Goal: Communication & Community: Answer question/provide support

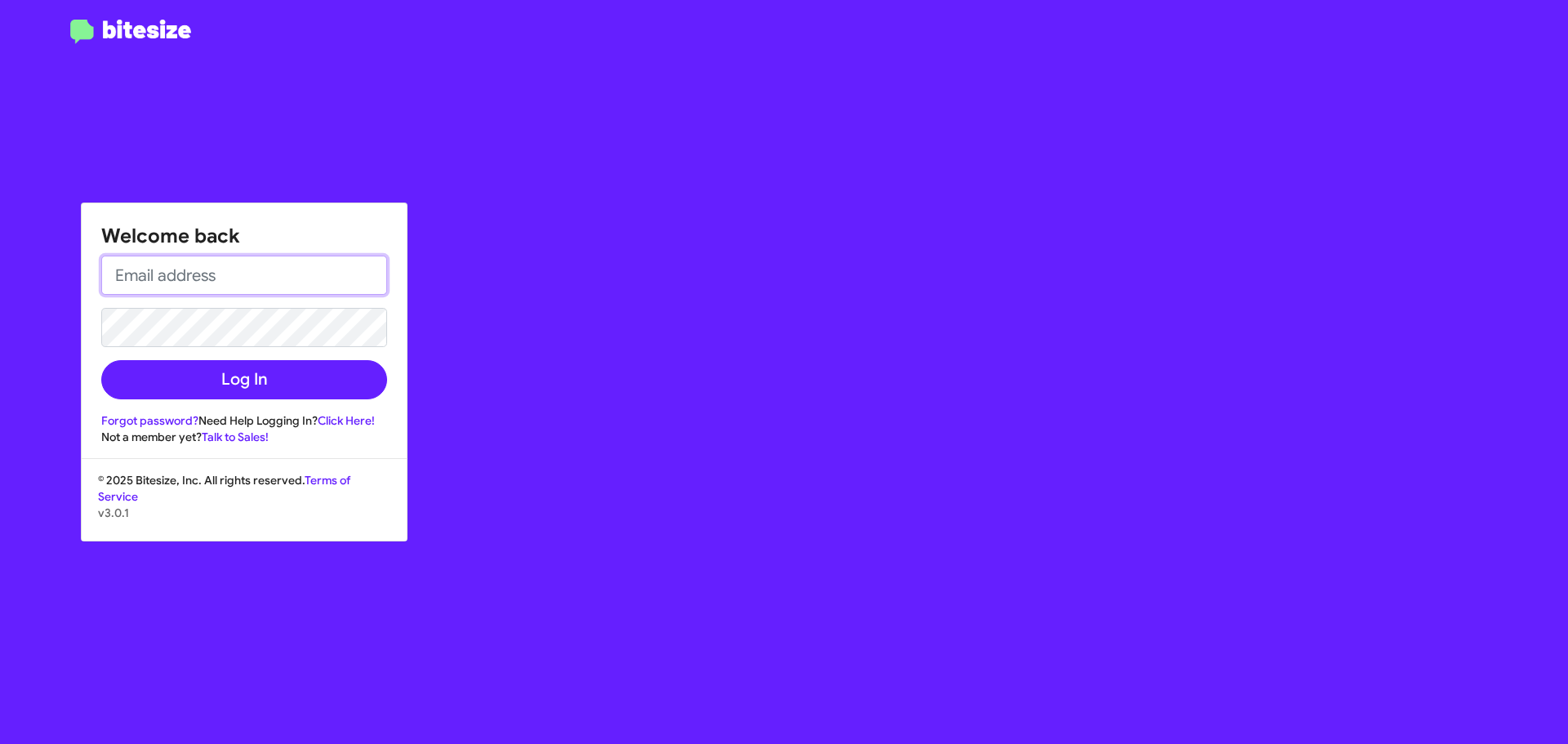
paste input "[EMAIL_ADDRESS][DOMAIN_NAME]"
type input "[EMAIL_ADDRESS][DOMAIN_NAME]"
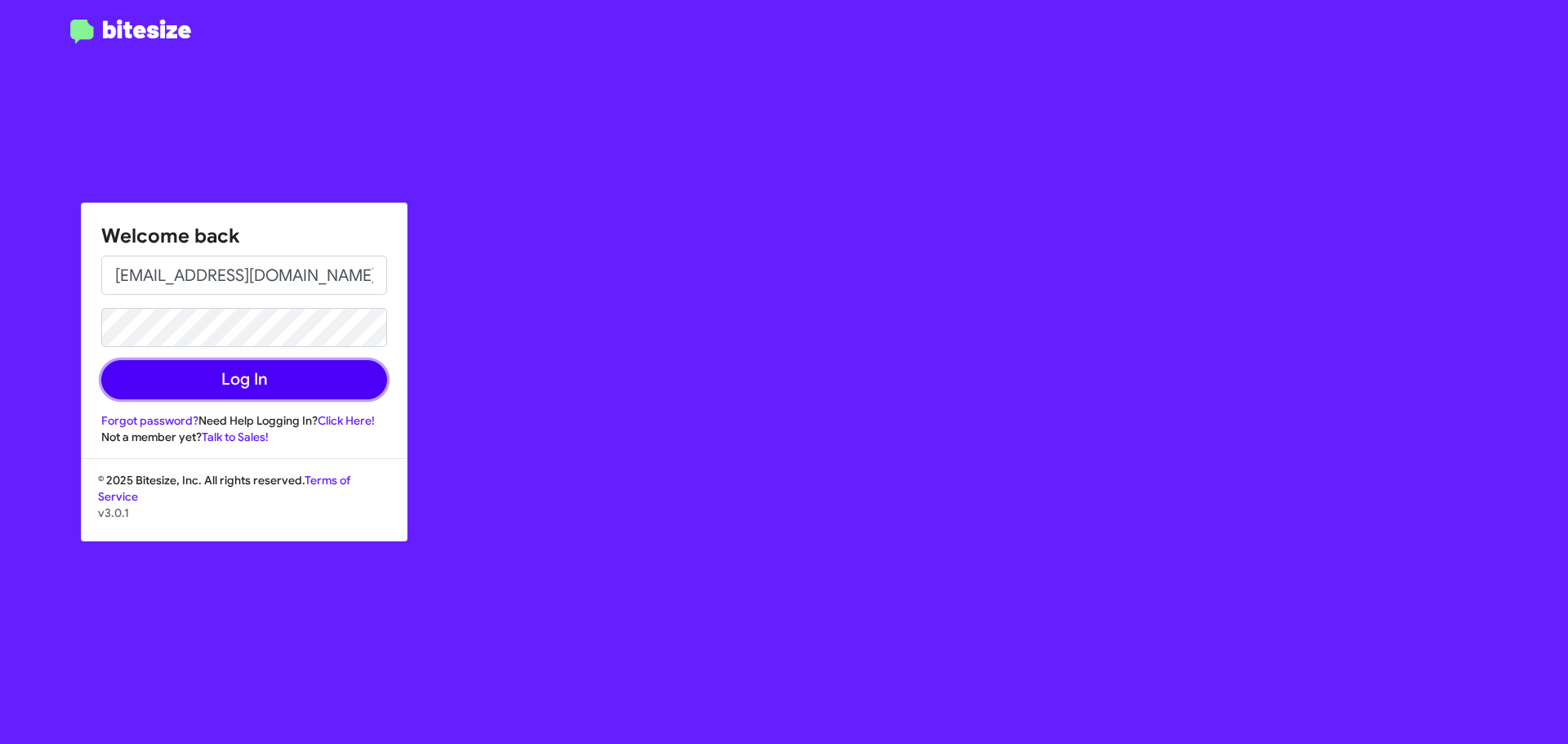
click at [278, 379] on button "Log In" at bounding box center [244, 380] width 286 height 39
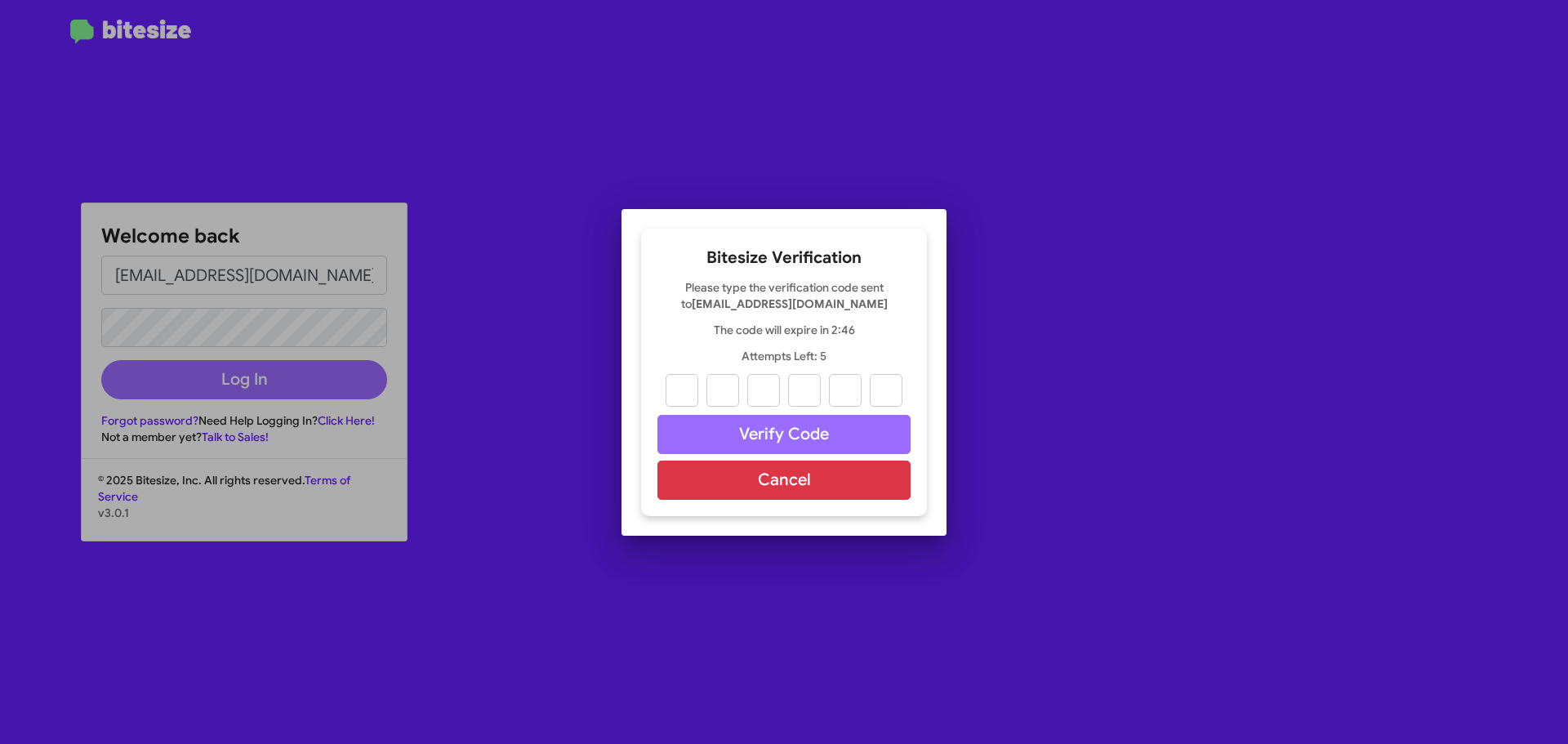
click at [244, 380] on div at bounding box center [784, 372] width 1568 height 744
type input "2"
type input "0"
type input "1"
type input "2"
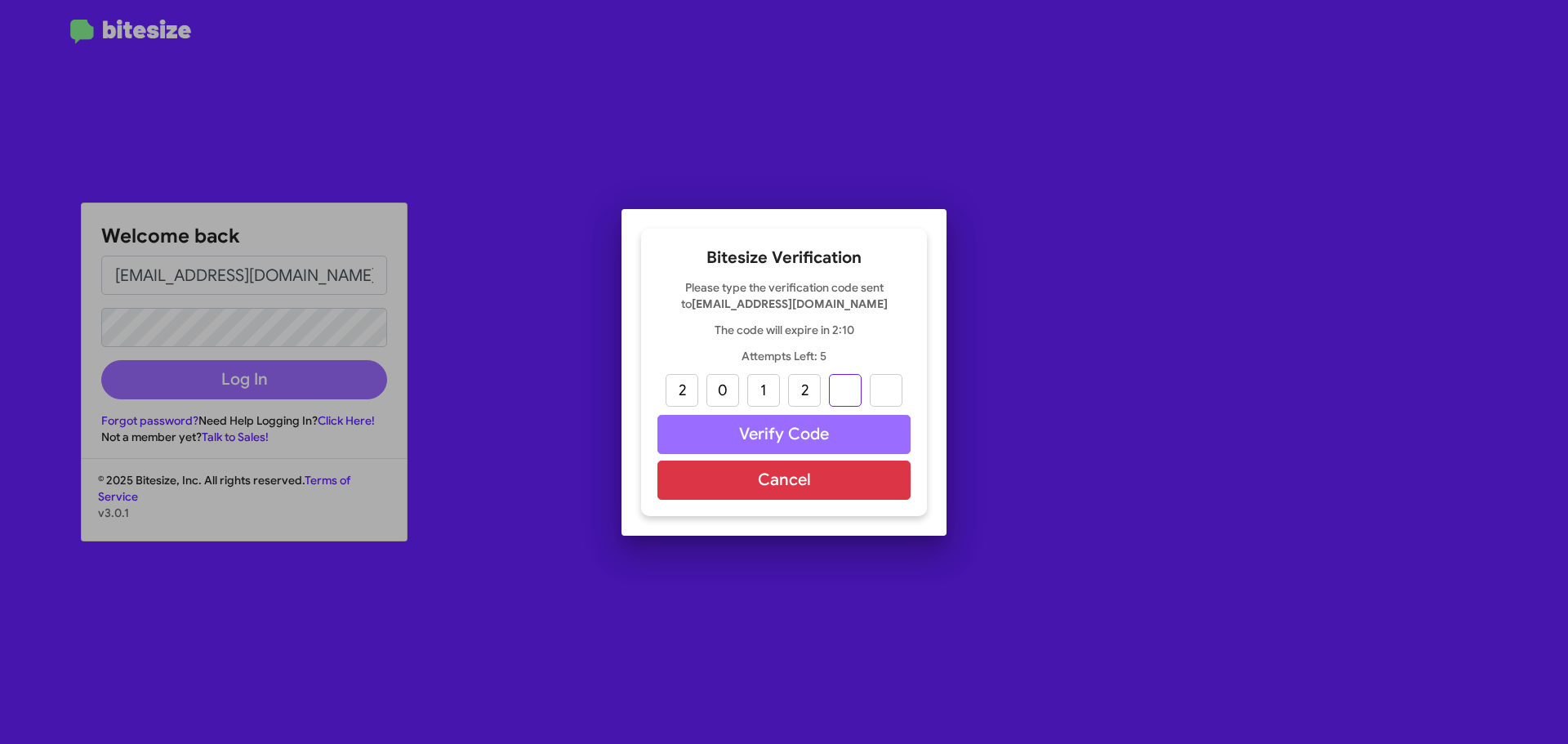
type input "7"
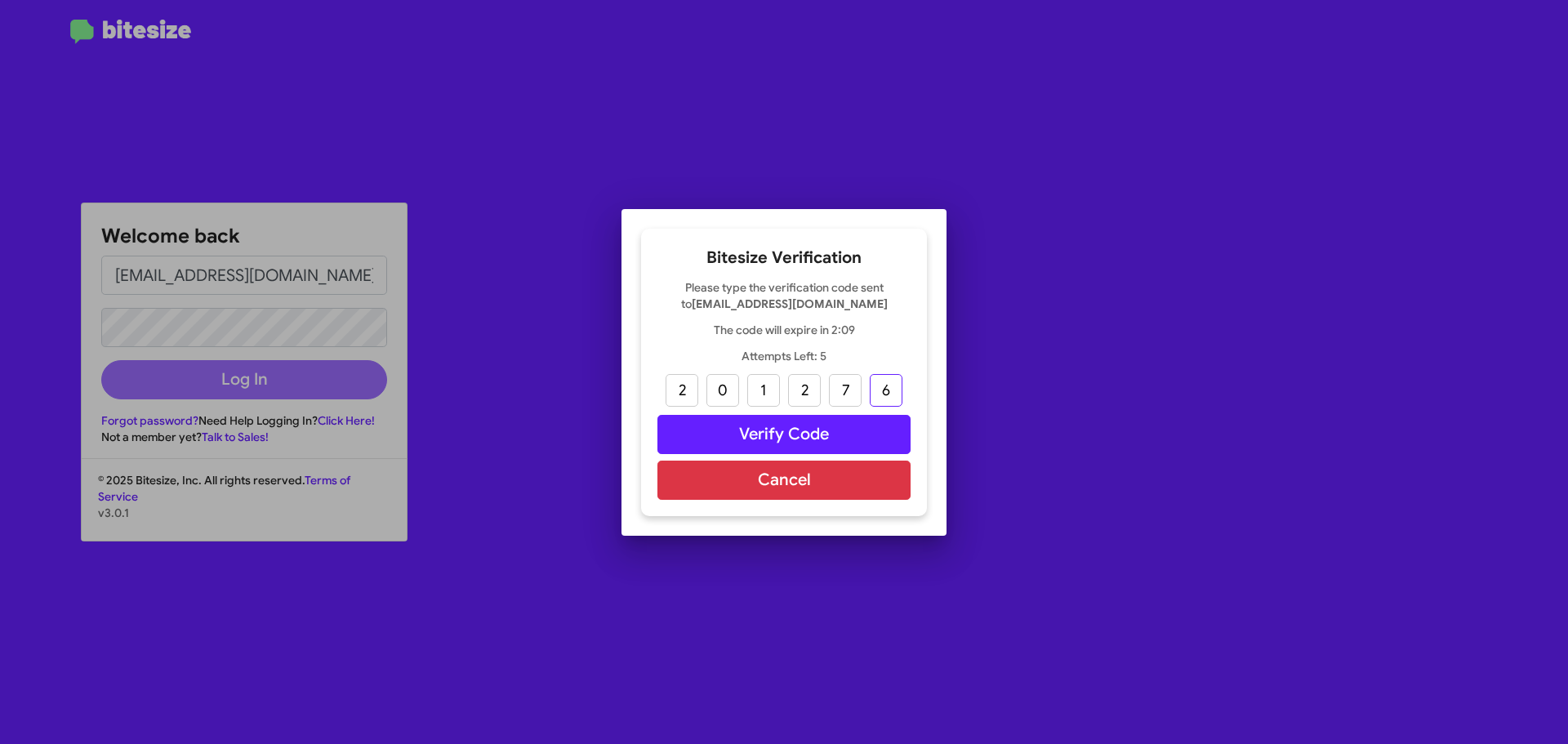
type input "6"
click at [879, 430] on button "Verify Code" at bounding box center [784, 434] width 253 height 39
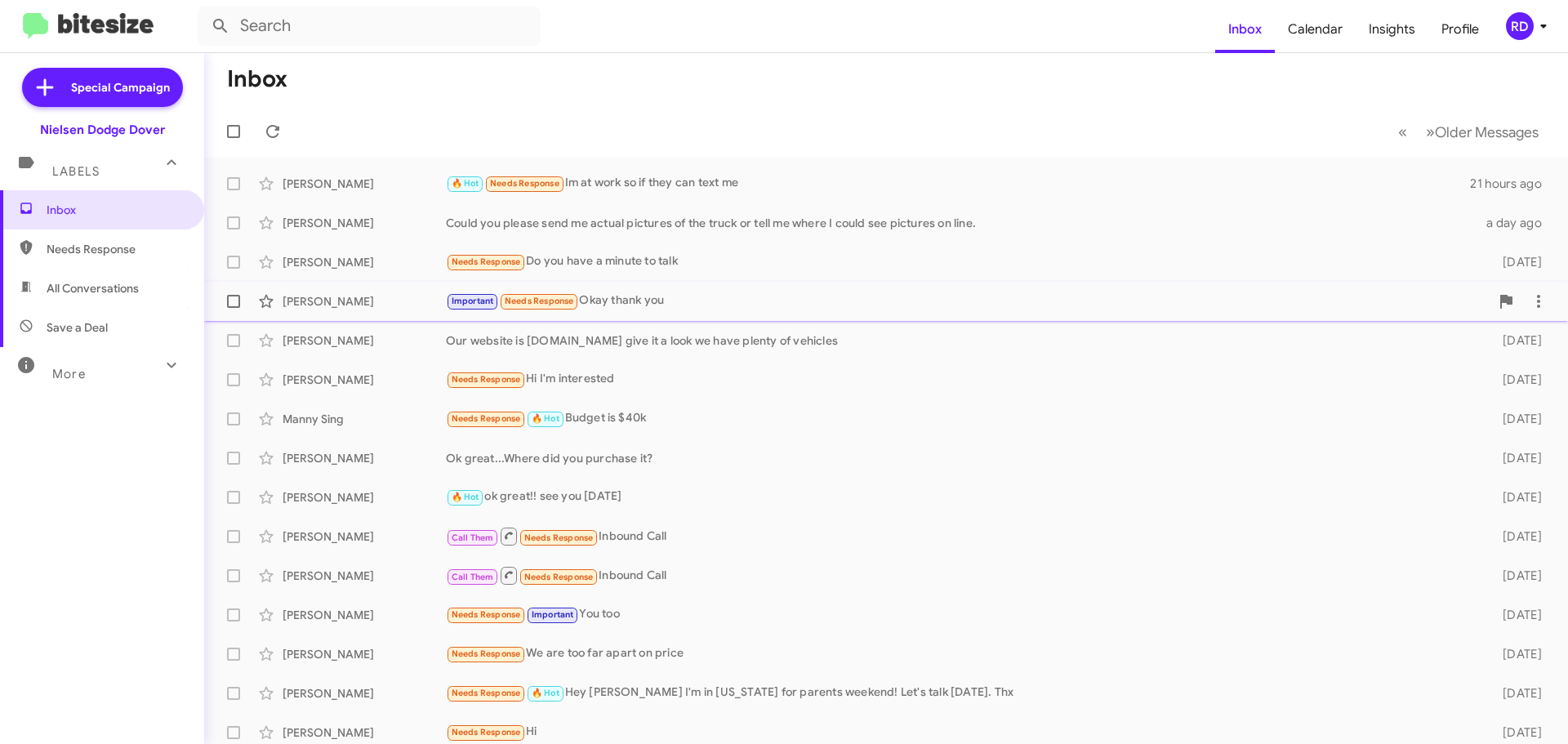
click at [309, 298] on div "[PERSON_NAME]" at bounding box center [365, 301] width 163 height 16
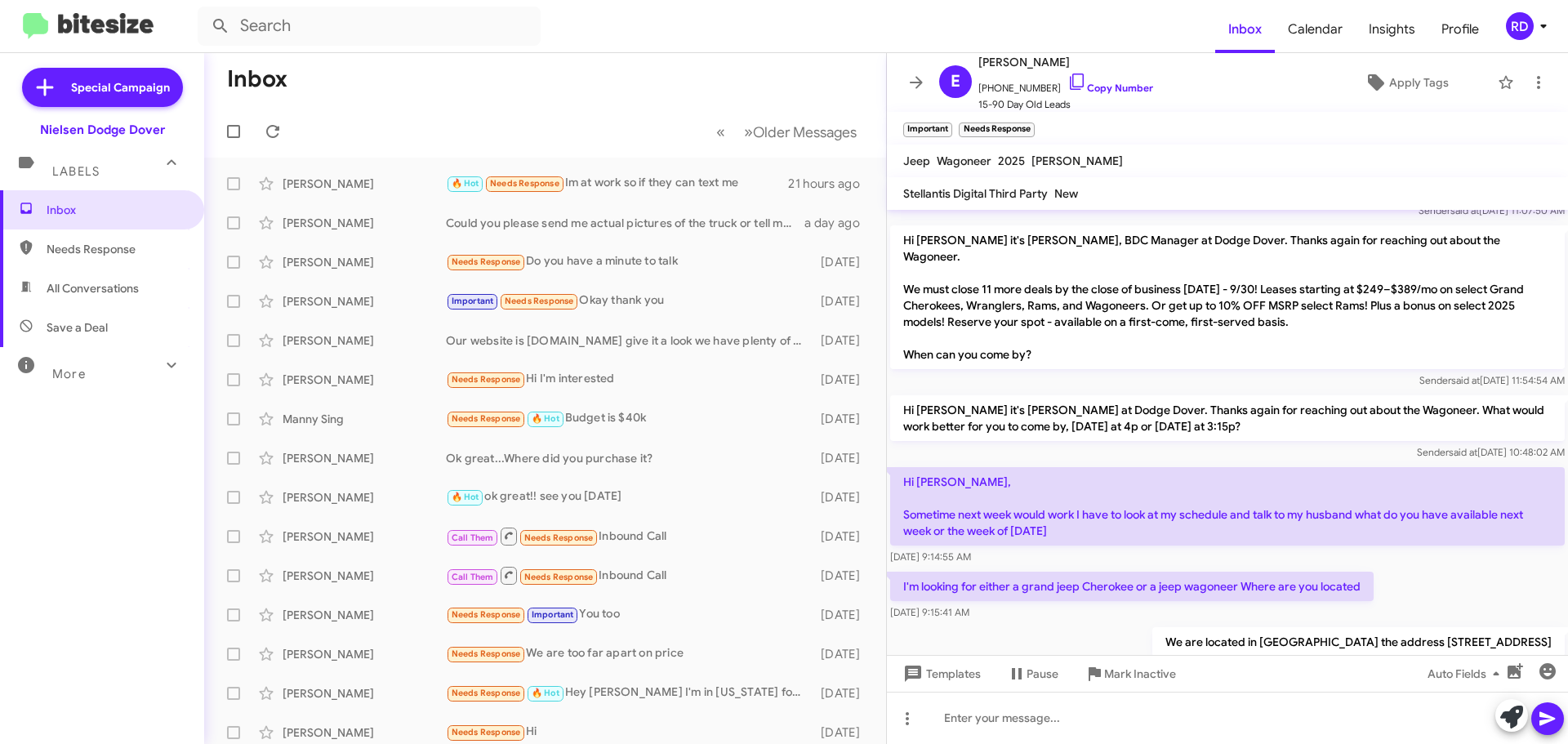
scroll to position [183, 0]
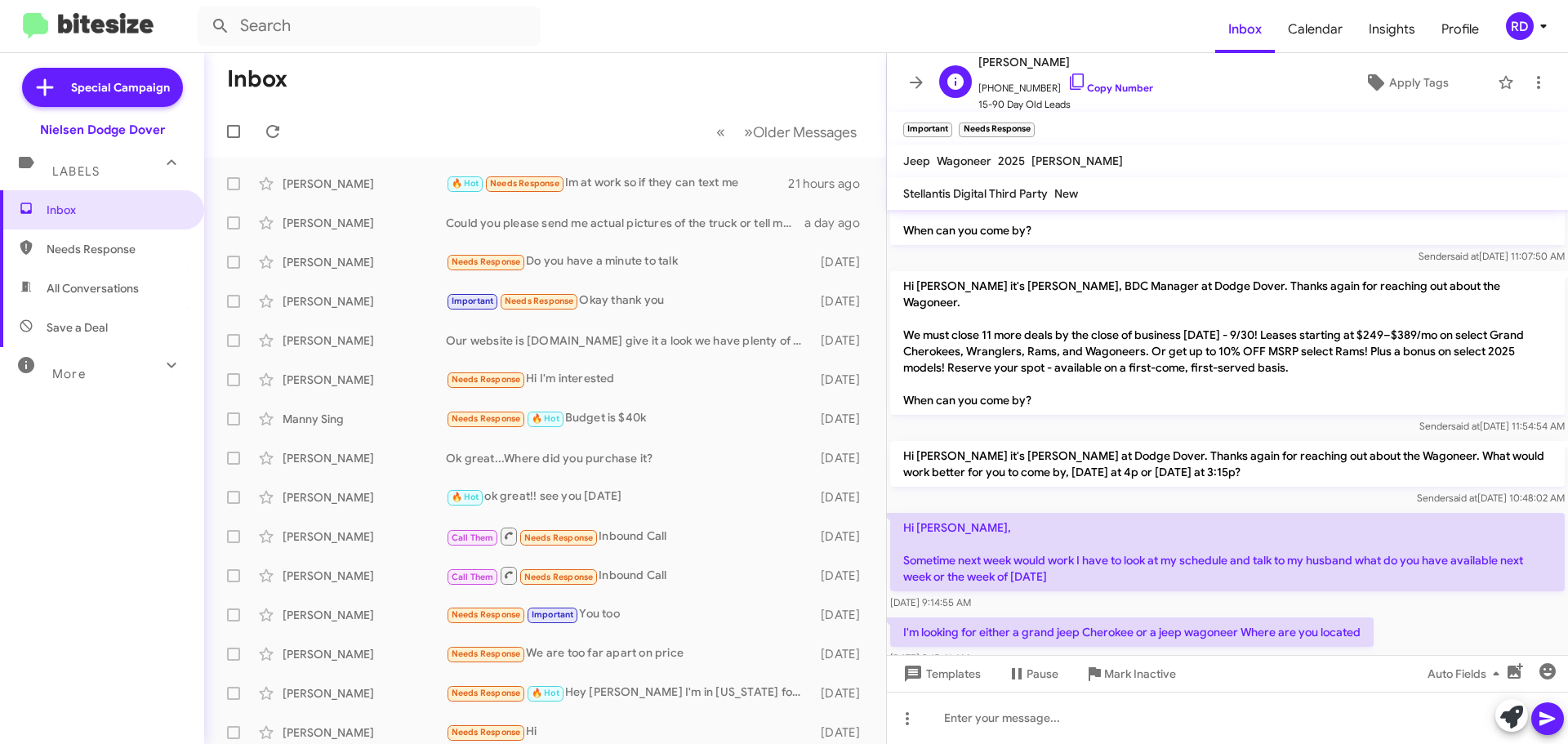
drag, startPoint x: 1044, startPoint y: 60, endPoint x: 1008, endPoint y: 67, distance: 36.7
click at [1008, 67] on span "[PERSON_NAME]" at bounding box center [1066, 62] width 175 height 20
copy span "[PERSON_NAME]"
click at [372, 184] on div "[PERSON_NAME]" at bounding box center [365, 183] width 163 height 16
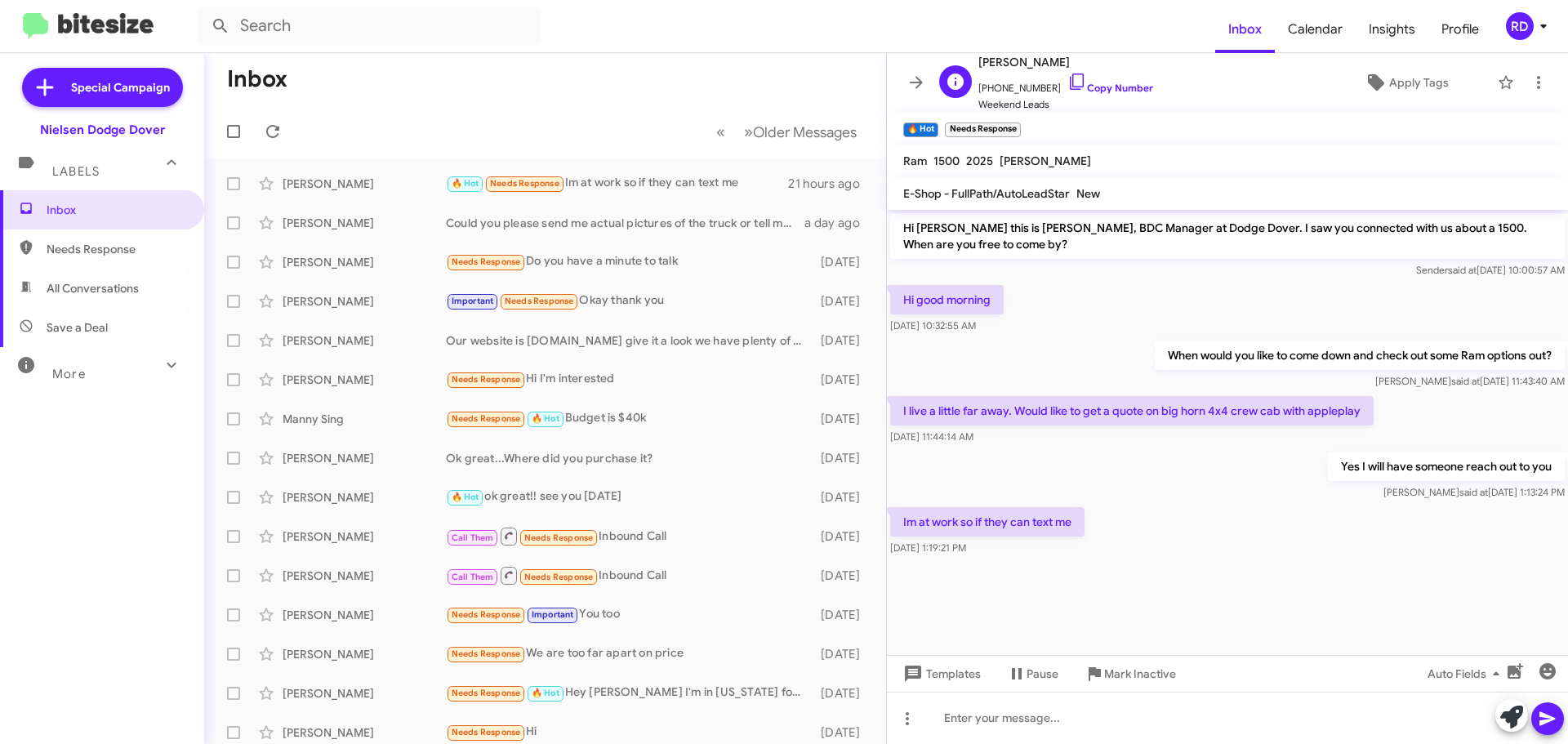
drag, startPoint x: 1071, startPoint y: 61, endPoint x: 1025, endPoint y: 63, distance: 46.0
click at [1025, 63] on span "[PERSON_NAME]" at bounding box center [1066, 62] width 175 height 20
copy span "[PERSON_NAME]"
click at [914, 83] on icon at bounding box center [916, 82] width 13 height 12
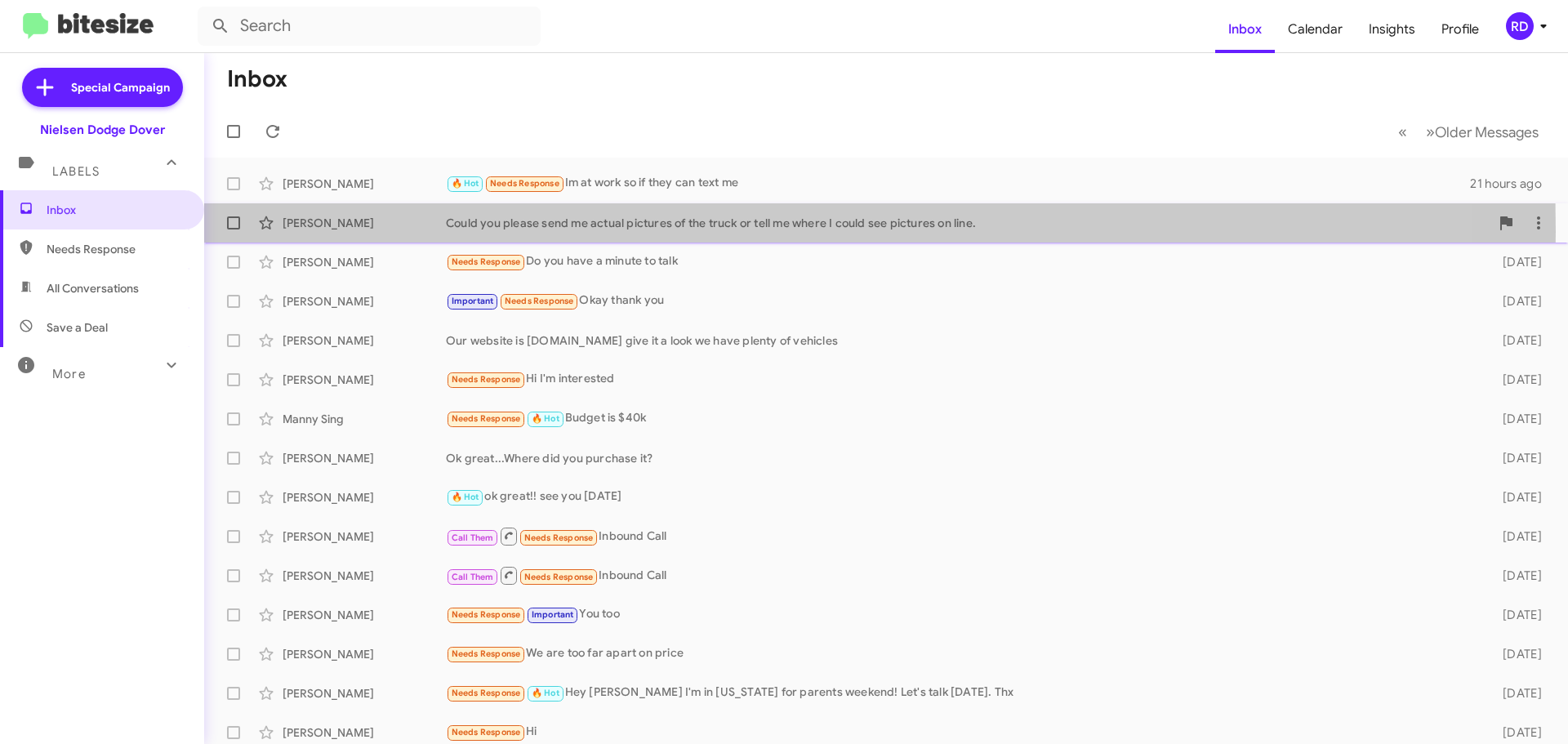
click at [372, 231] on div "[PERSON_NAME] Could you please send me actual pictures of the truck or tell me …" at bounding box center [886, 223] width 1338 height 32
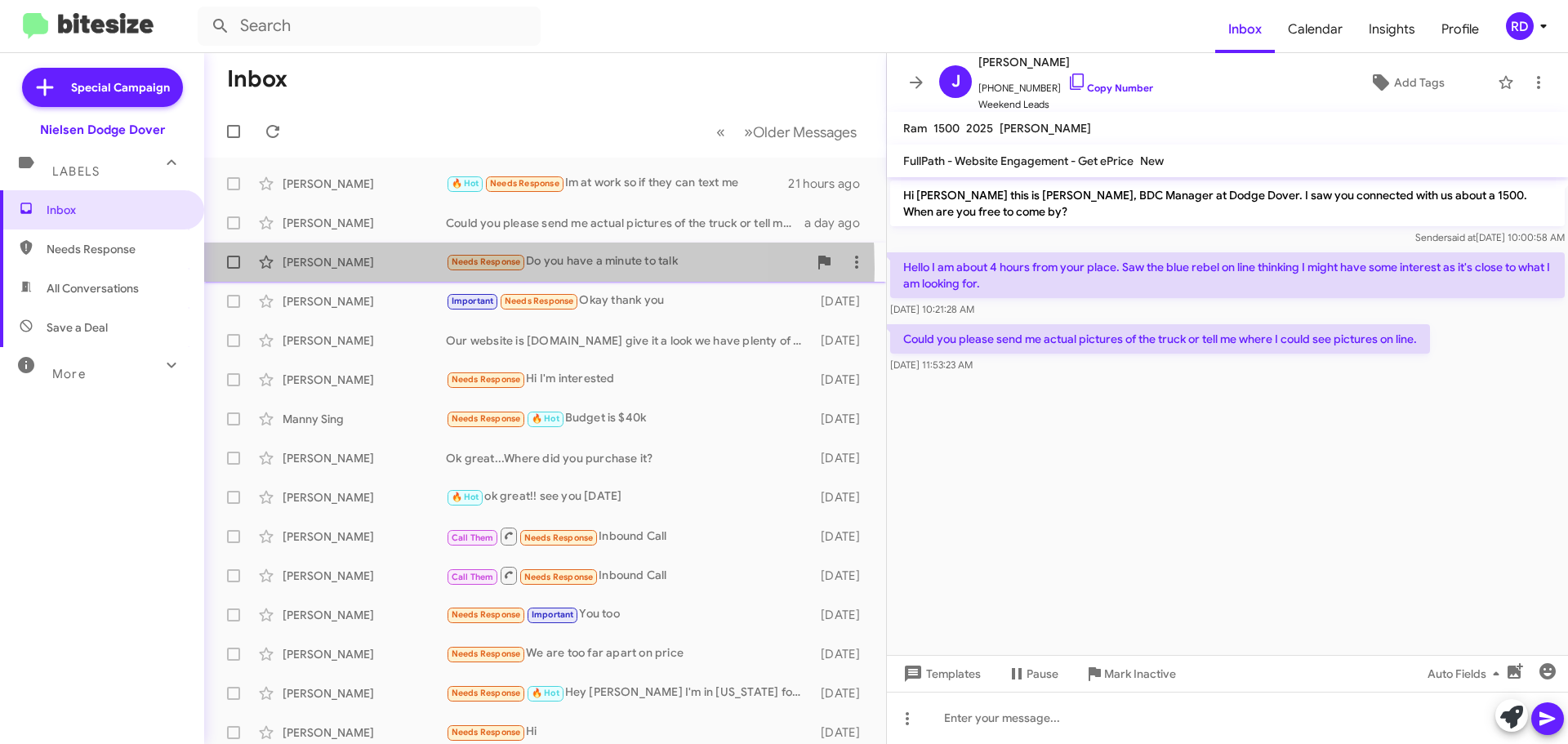
click at [406, 268] on div "[PERSON_NAME]" at bounding box center [365, 262] width 163 height 16
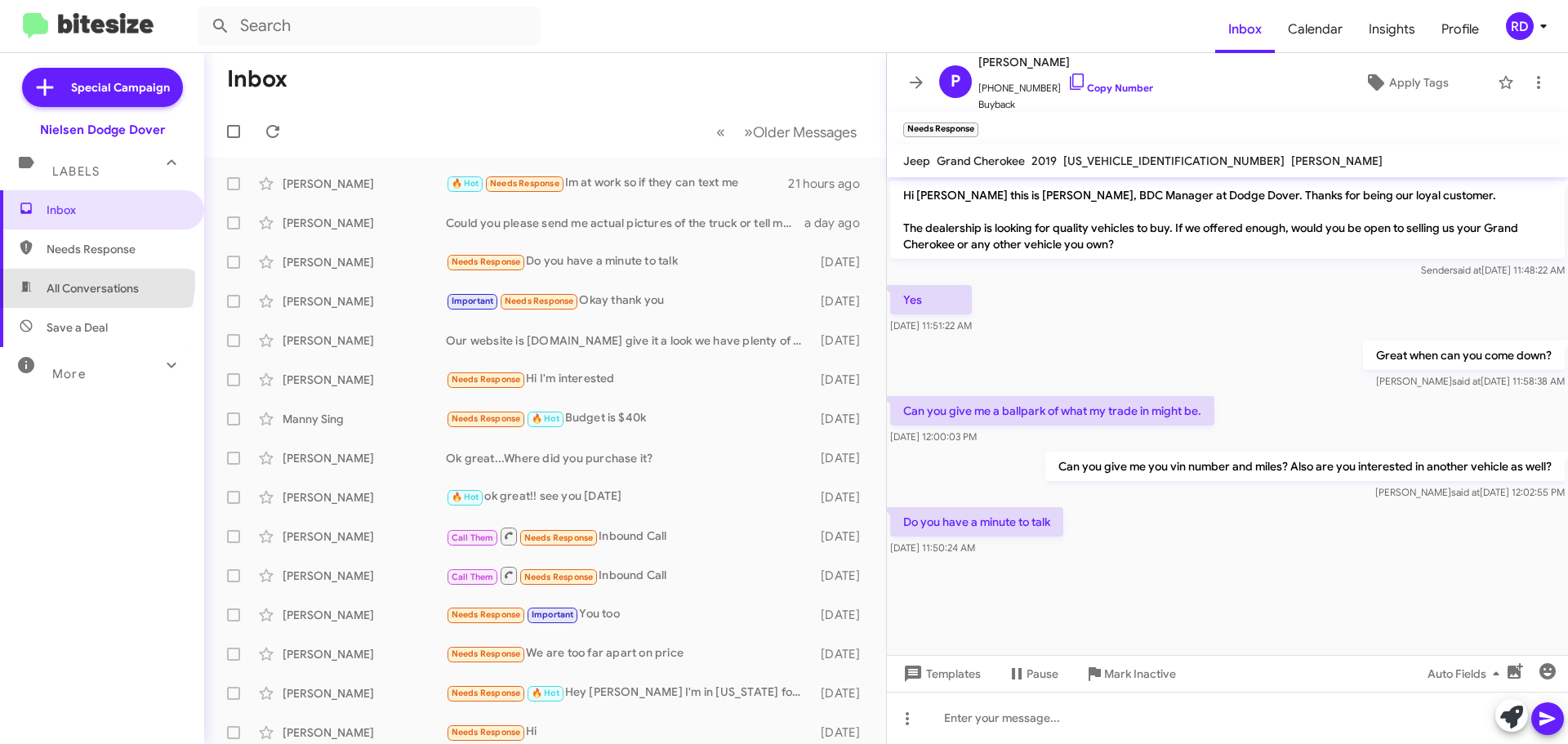
click at [93, 282] on span "All Conversations" at bounding box center [93, 288] width 93 height 16
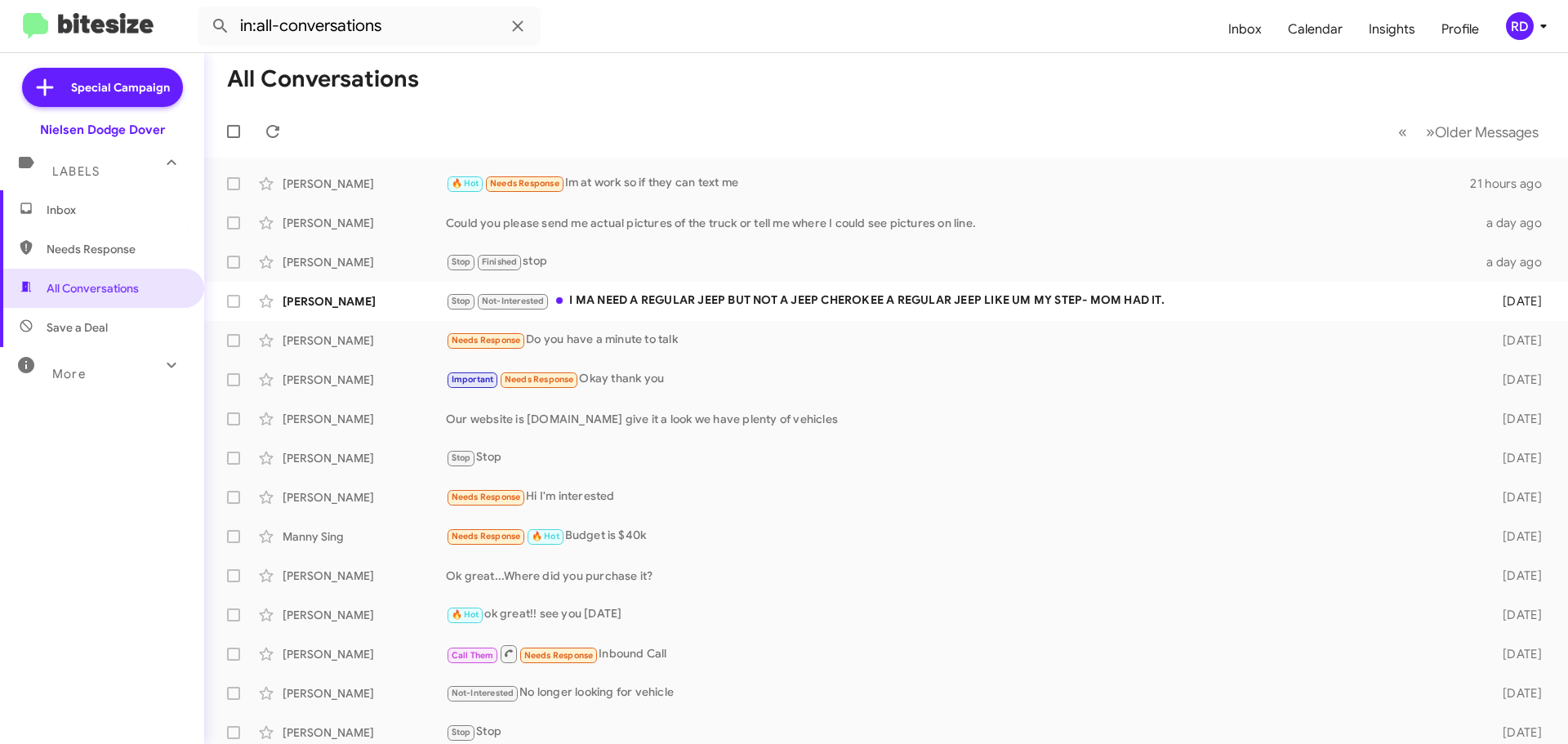
click at [93, 326] on span "Save a Deal" at bounding box center [77, 327] width 61 height 16
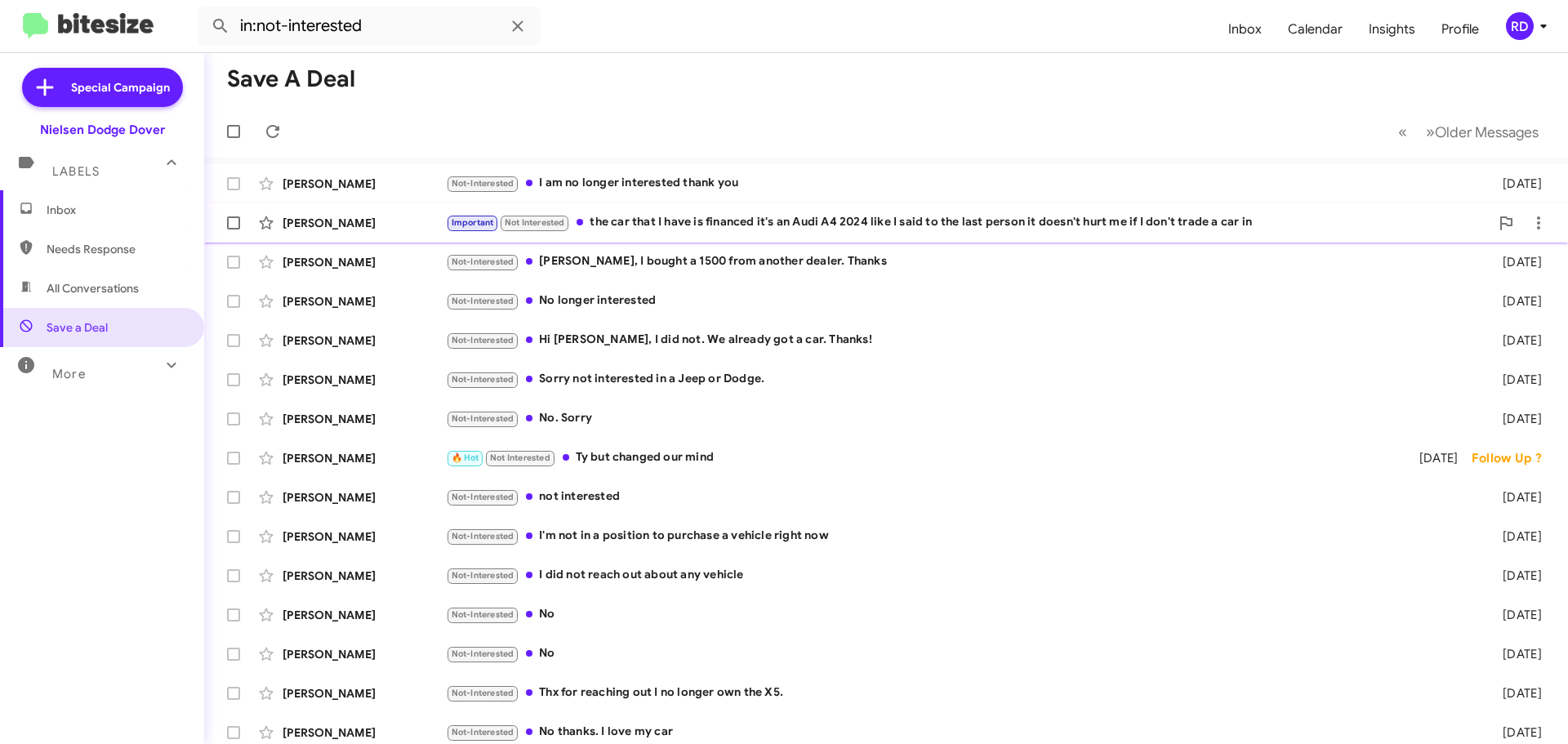
click at [936, 226] on div "Important Not Interested the car that I have is financed it's an Audi A4 2024 l…" at bounding box center [968, 223] width 1044 height 19
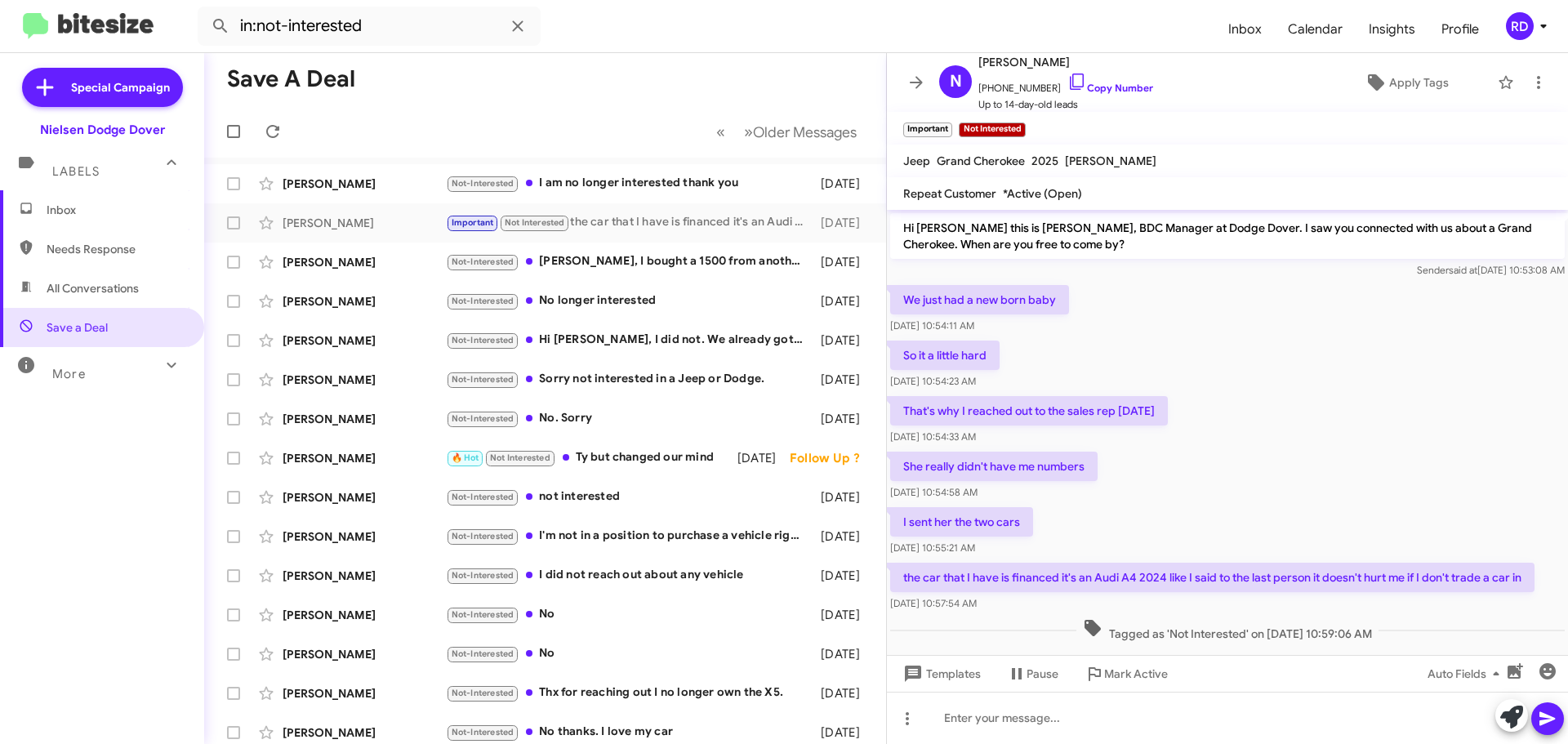
scroll to position [23, 0]
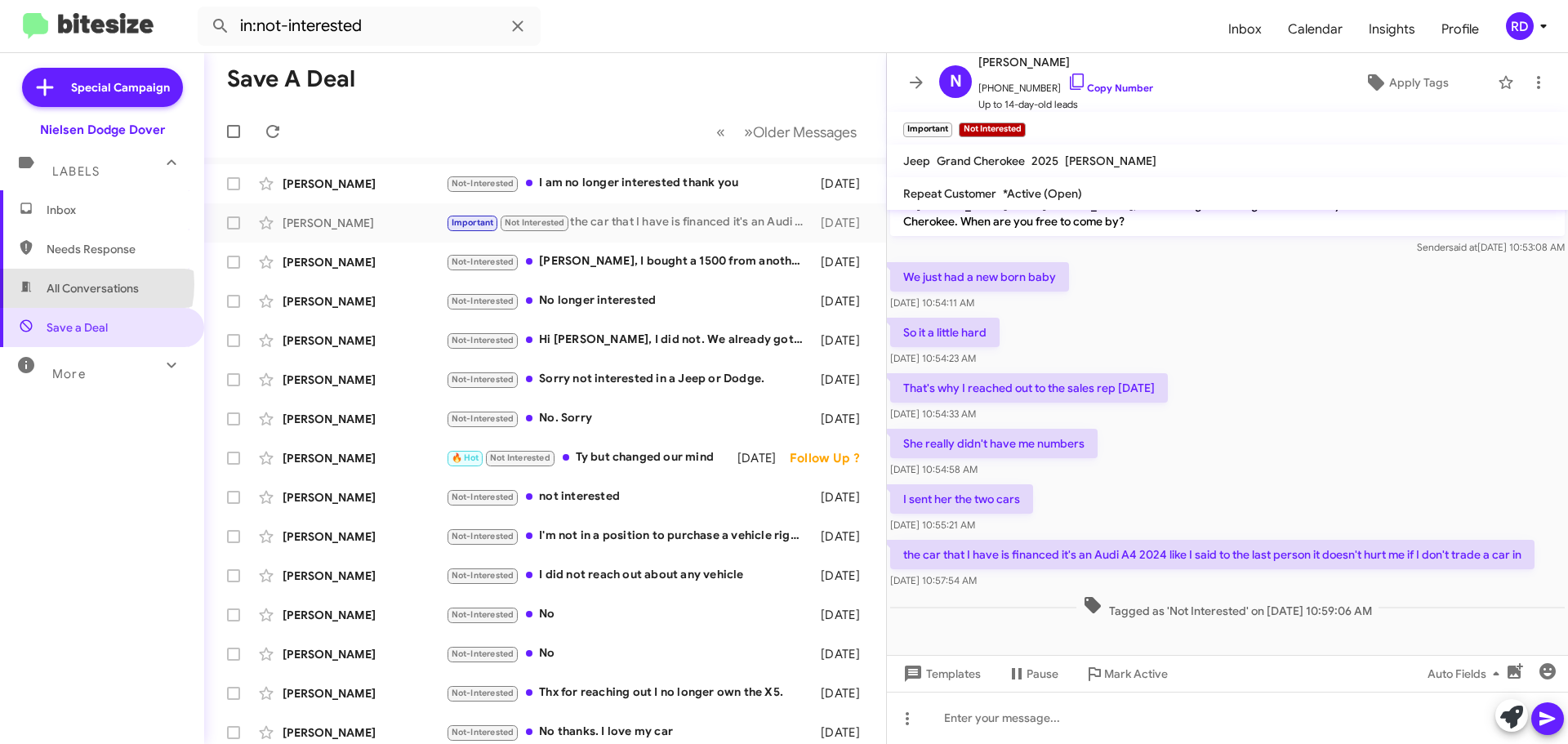
click at [77, 284] on span "All Conversations" at bounding box center [93, 288] width 93 height 16
type input "in:all-conversations"
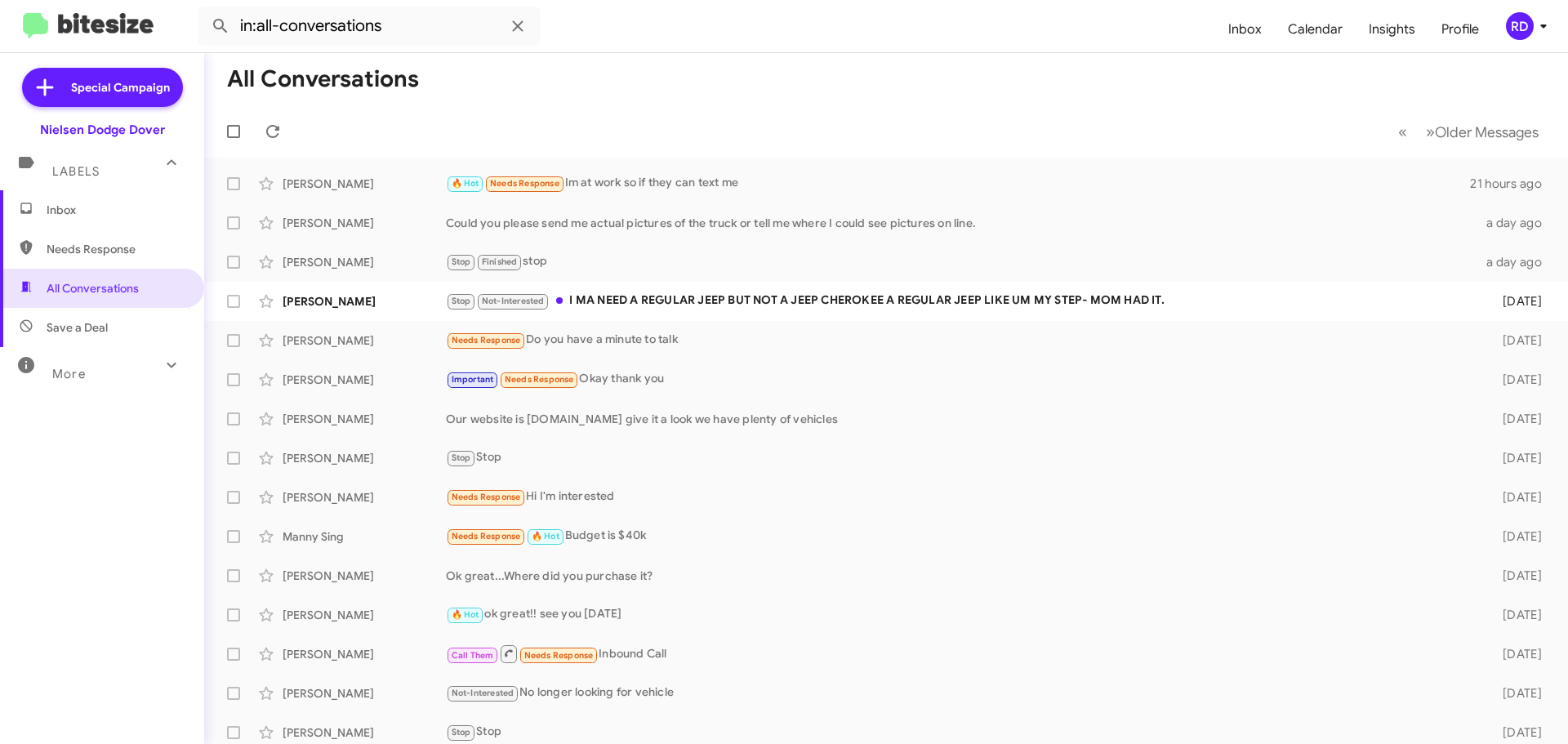
click at [76, 167] on span "Labels" at bounding box center [76, 171] width 48 height 14
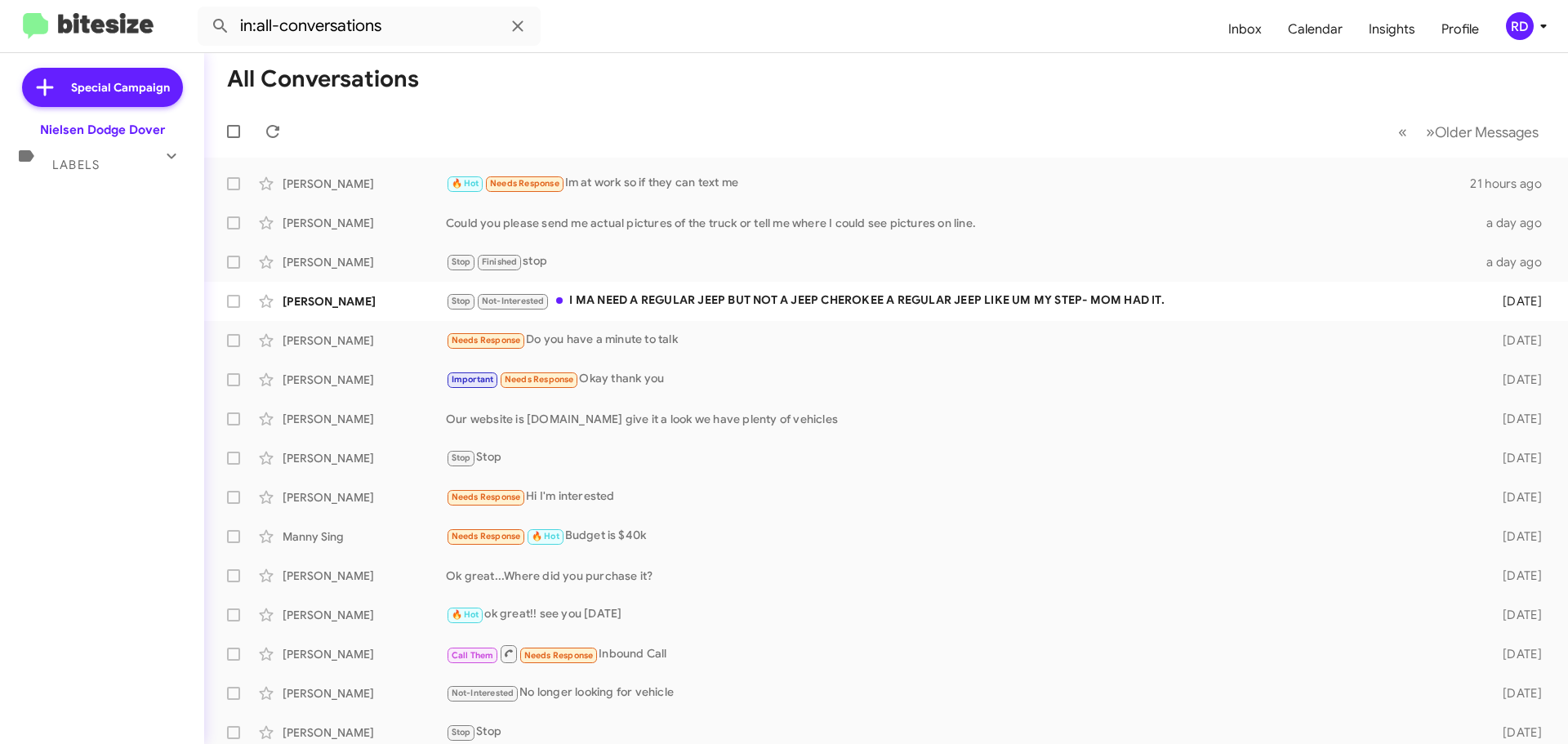
click at [76, 167] on span "Labels" at bounding box center [76, 164] width 48 height 14
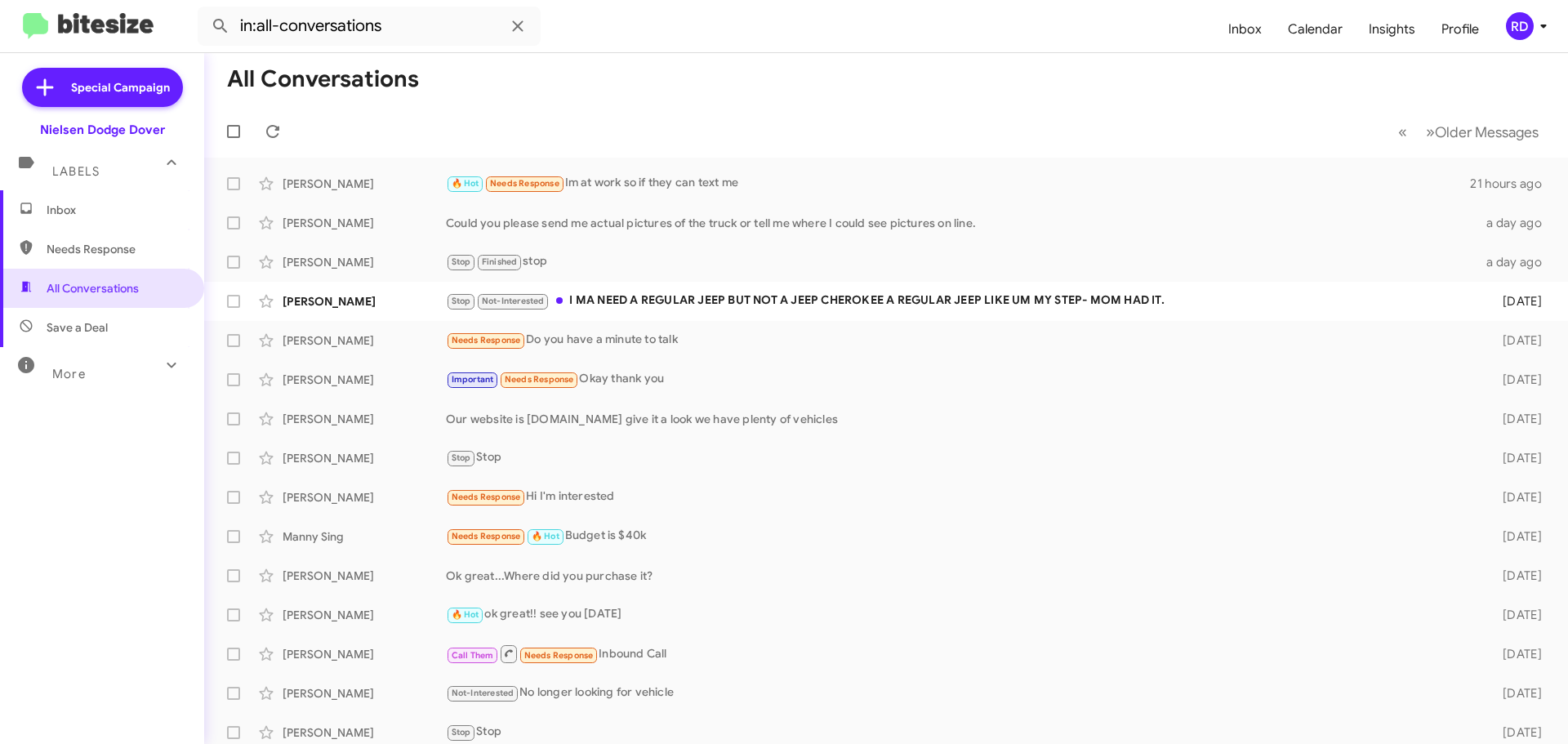
click at [70, 212] on span "Inbox" at bounding box center [116, 209] width 139 height 16
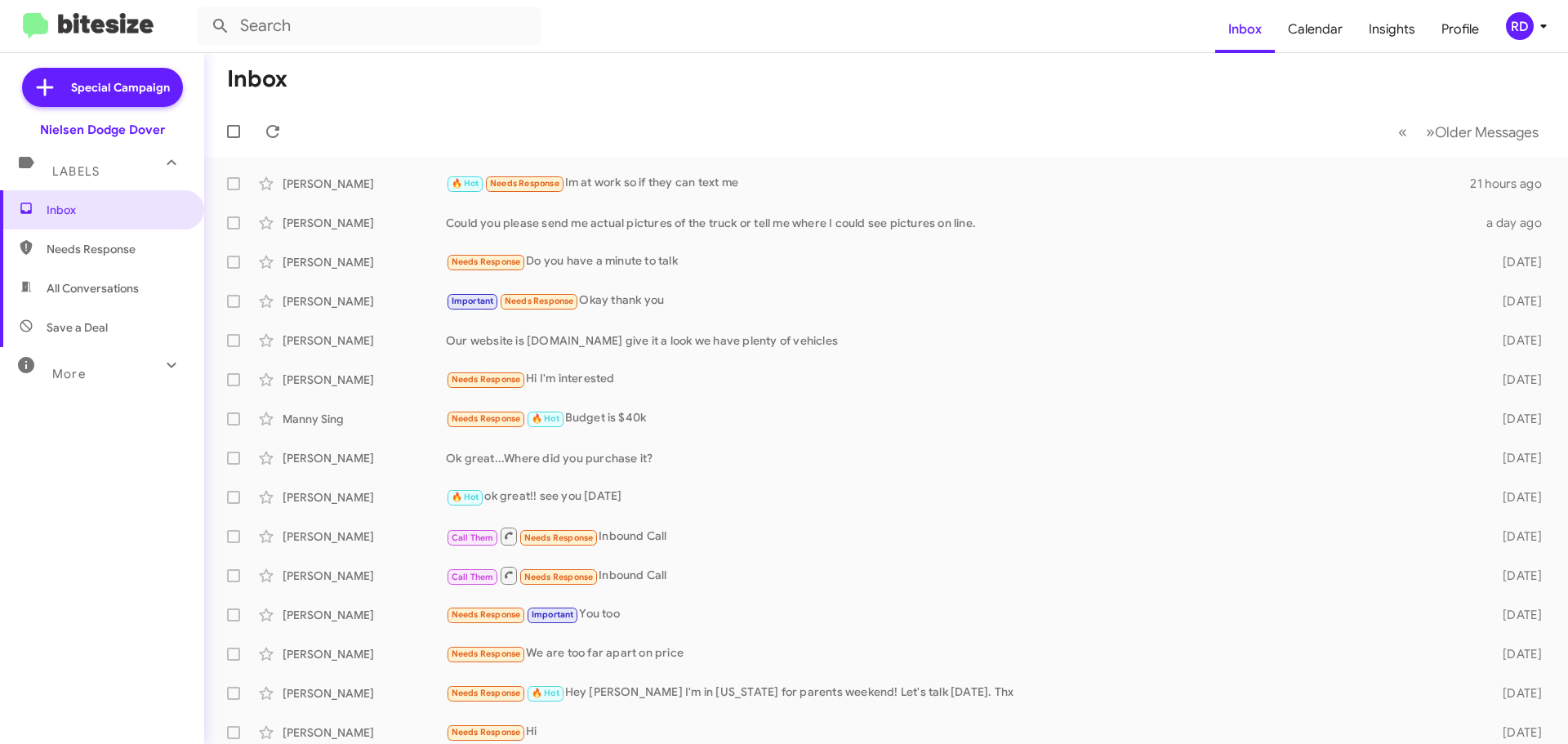
click at [116, 127] on div "Nielsen Dodge Dover" at bounding box center [102, 129] width 125 height 16
click at [161, 364] on icon at bounding box center [171, 364] width 20 height 20
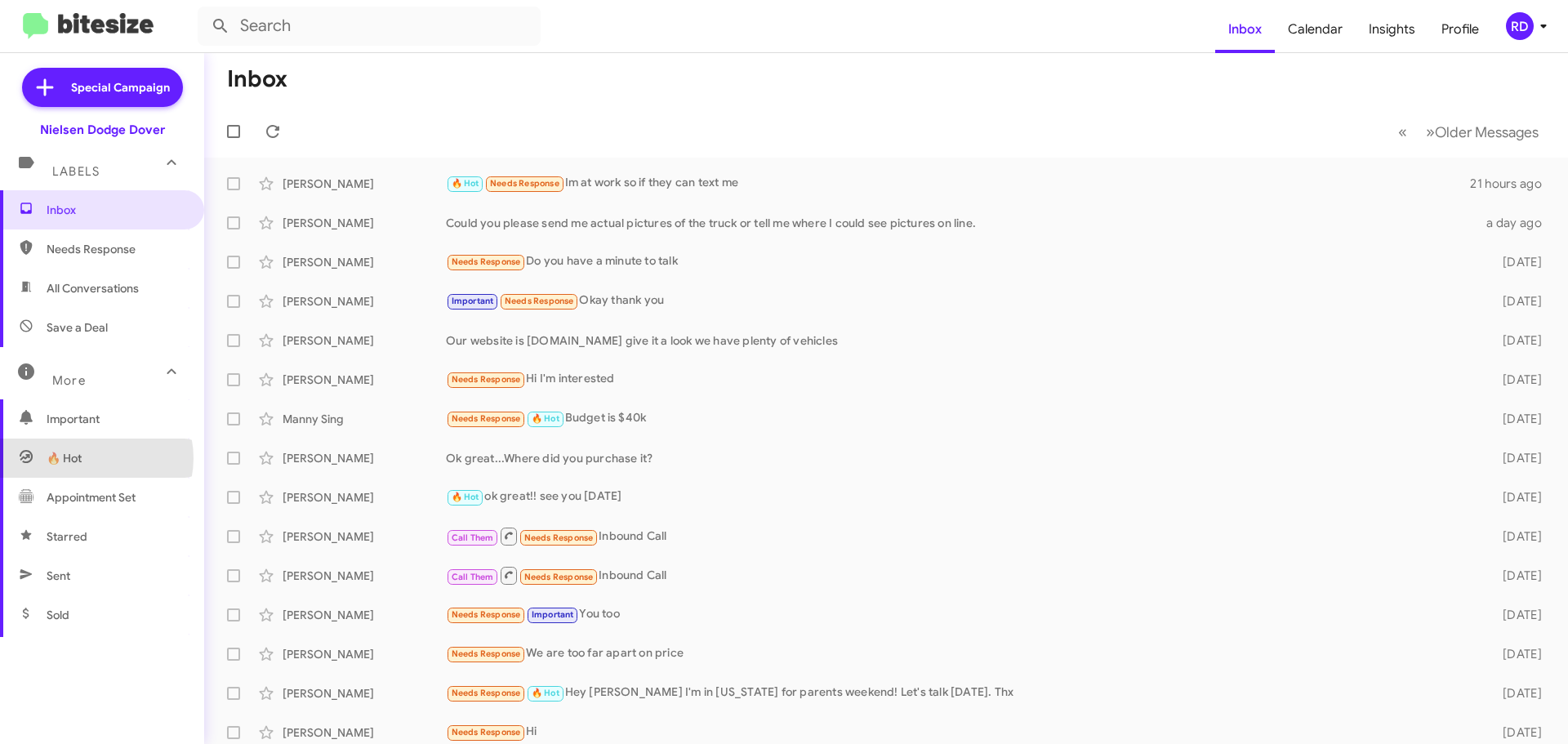
click at [91, 458] on span "🔥 Hot" at bounding box center [102, 458] width 204 height 39
type input "in:appointment"
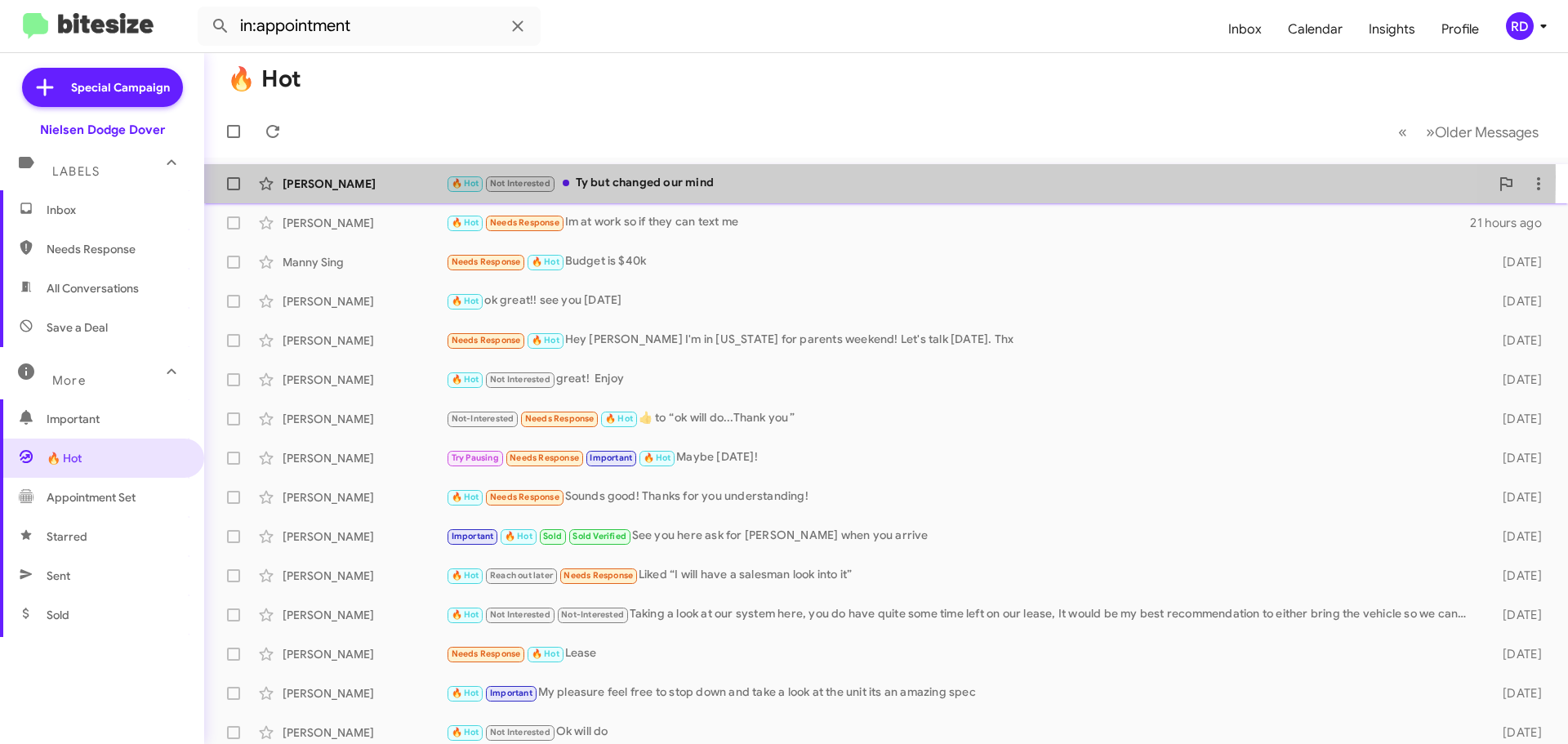
click at [375, 177] on div "[PERSON_NAME]" at bounding box center [365, 183] width 163 height 16
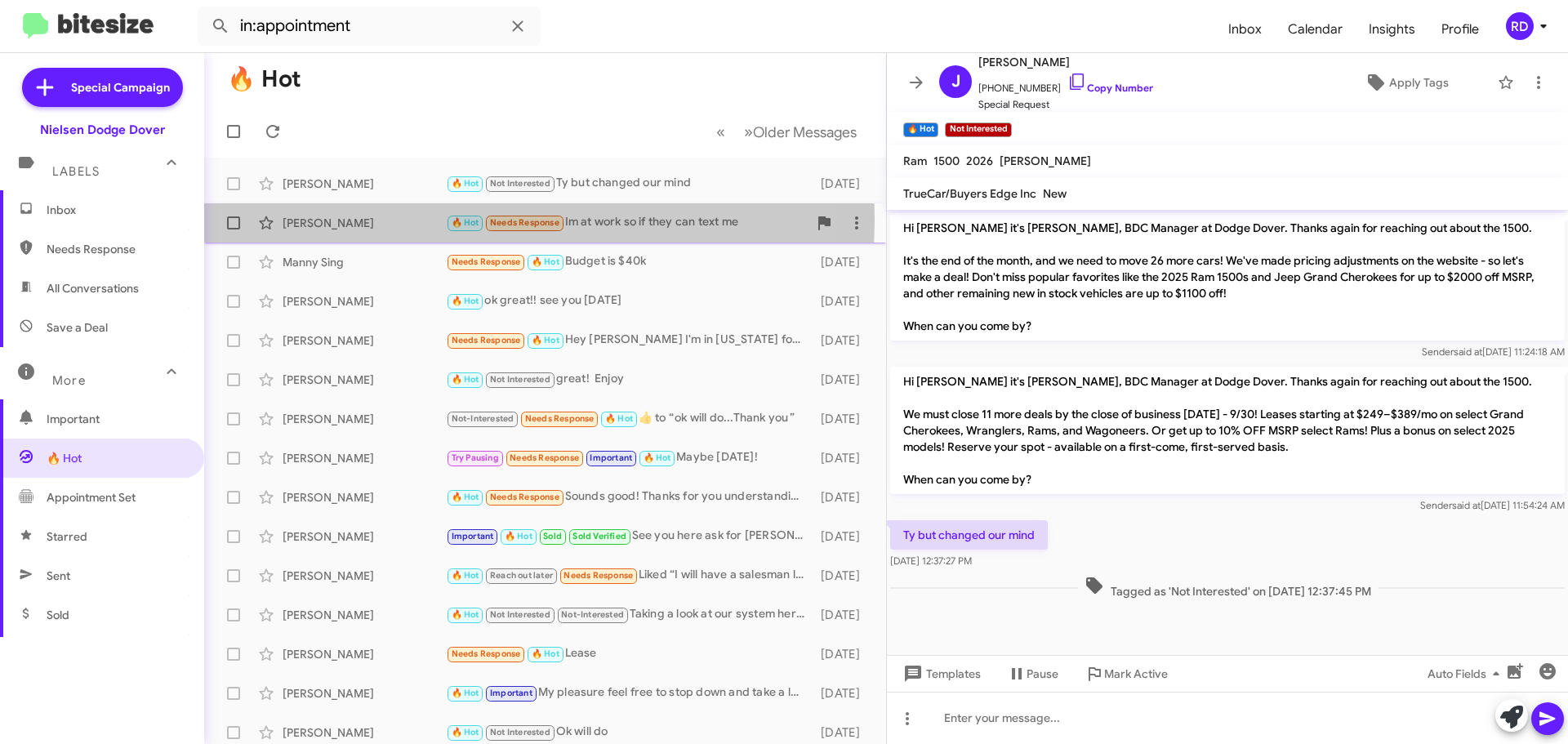
click at [337, 219] on div "[PERSON_NAME]" at bounding box center [365, 223] width 163 height 16
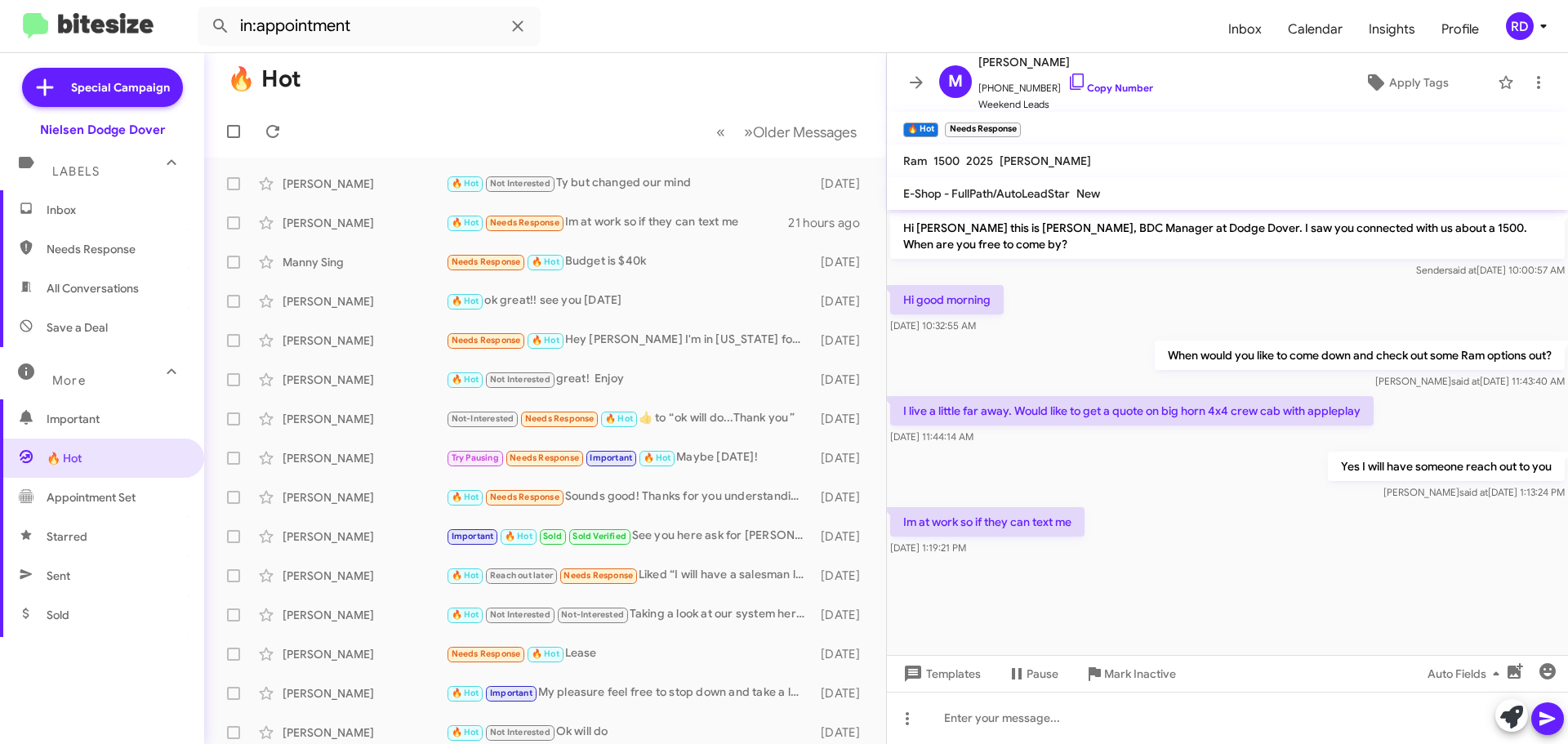
click at [106, 223] on span "Inbox" at bounding box center [102, 210] width 204 height 39
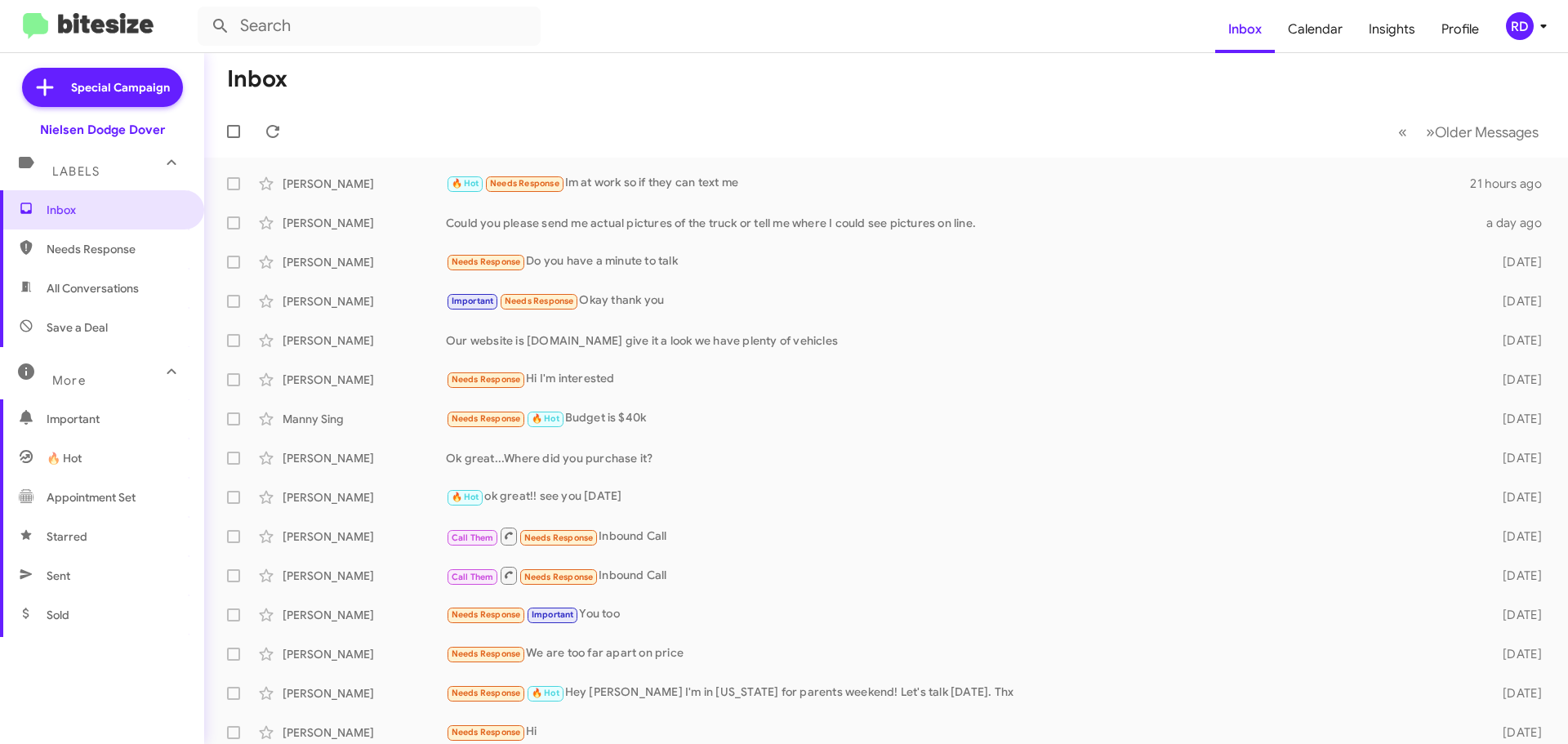
click at [110, 172] on div "Labels" at bounding box center [85, 165] width 145 height 31
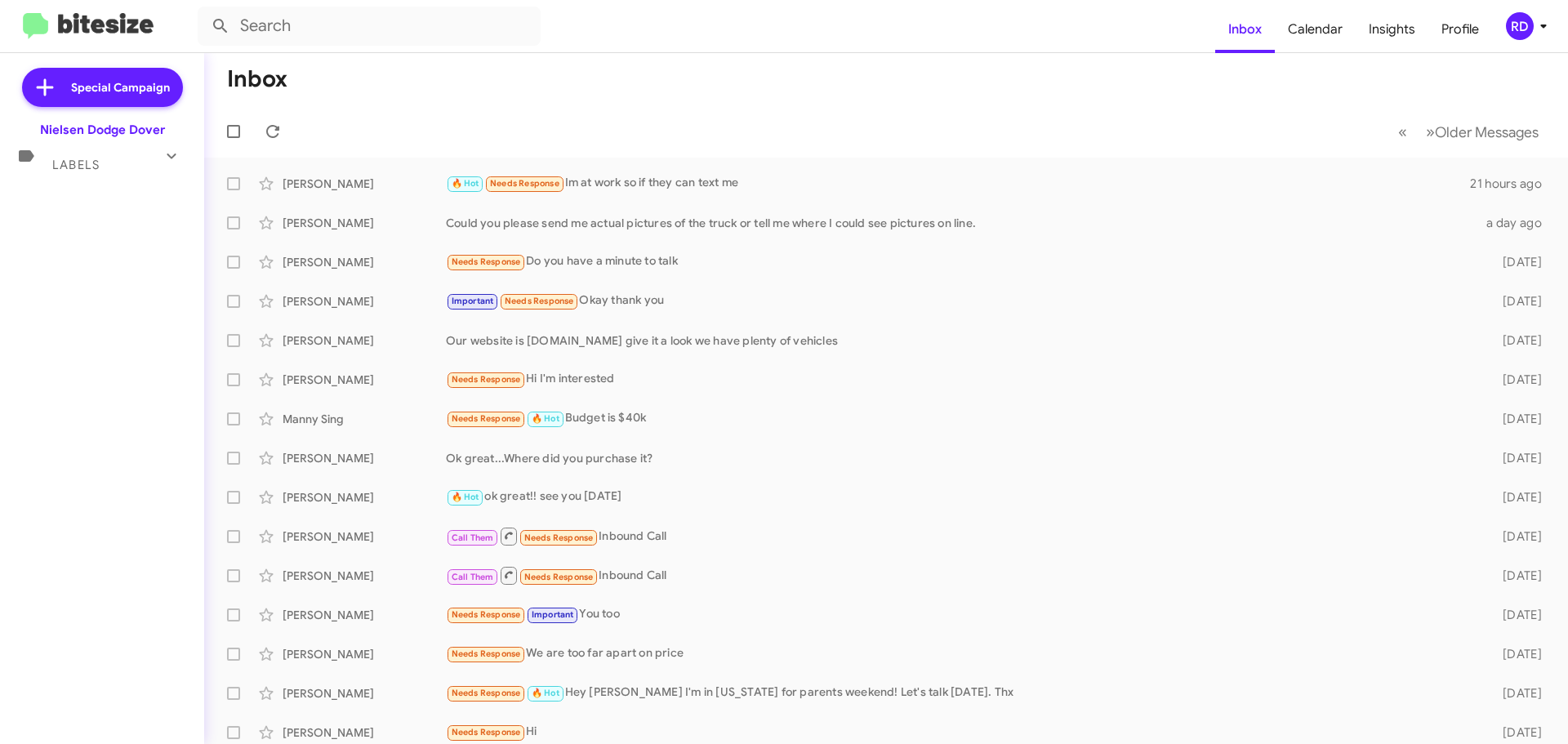
click at [110, 172] on div "Labels" at bounding box center [85, 158] width 145 height 31
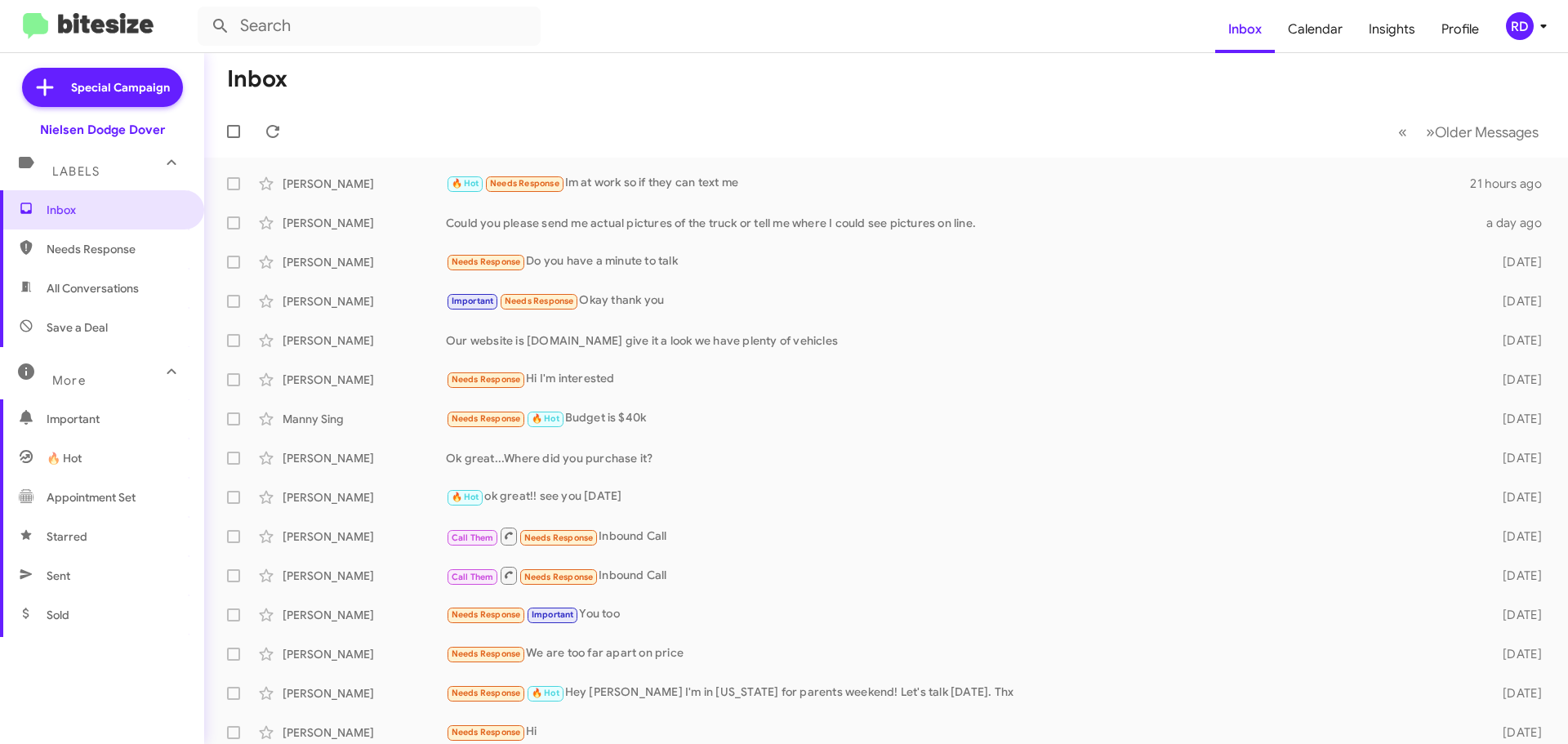
click at [89, 577] on span "Sent" at bounding box center [102, 575] width 204 height 39
type input "in:sent"
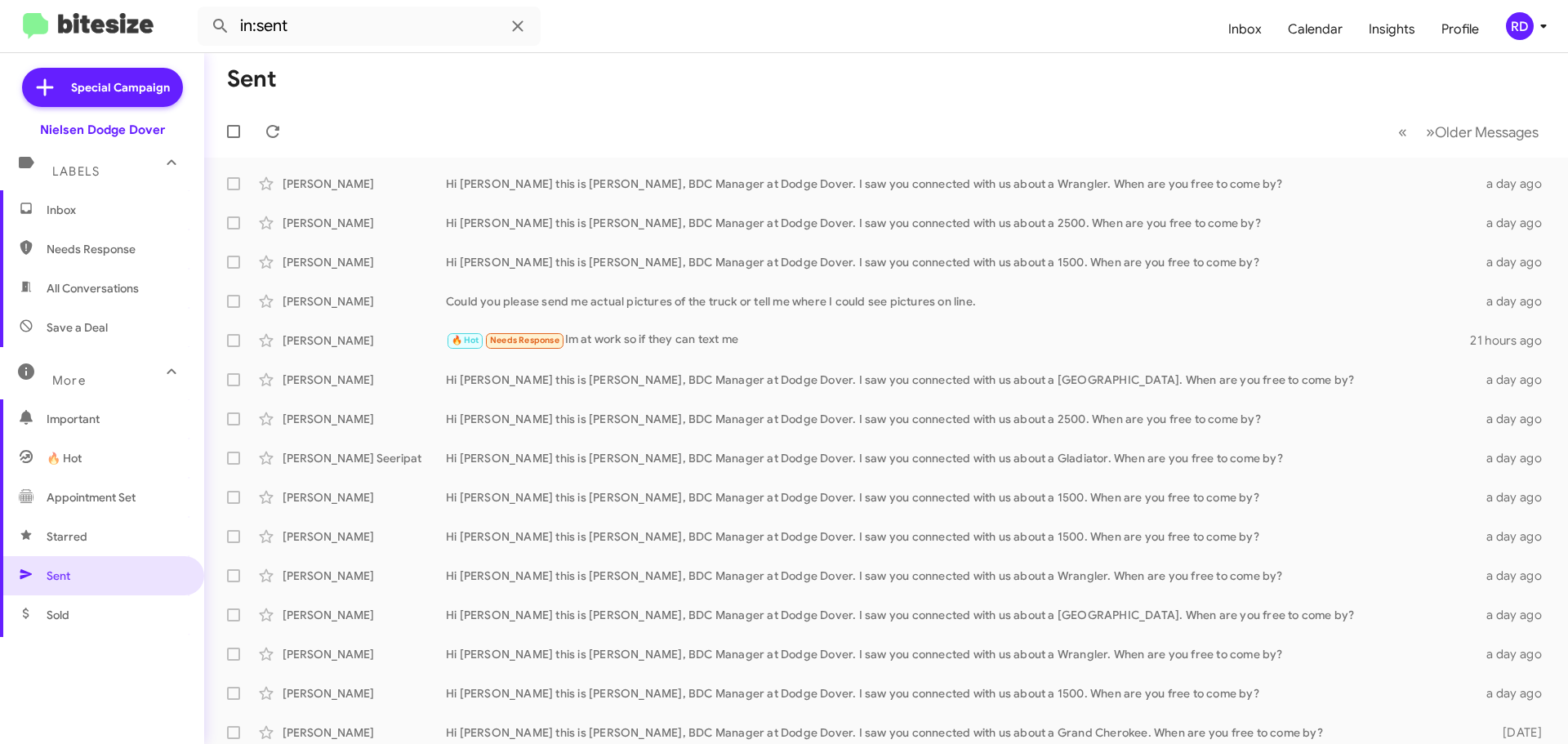
click at [52, 201] on span "Inbox" at bounding box center [116, 209] width 139 height 16
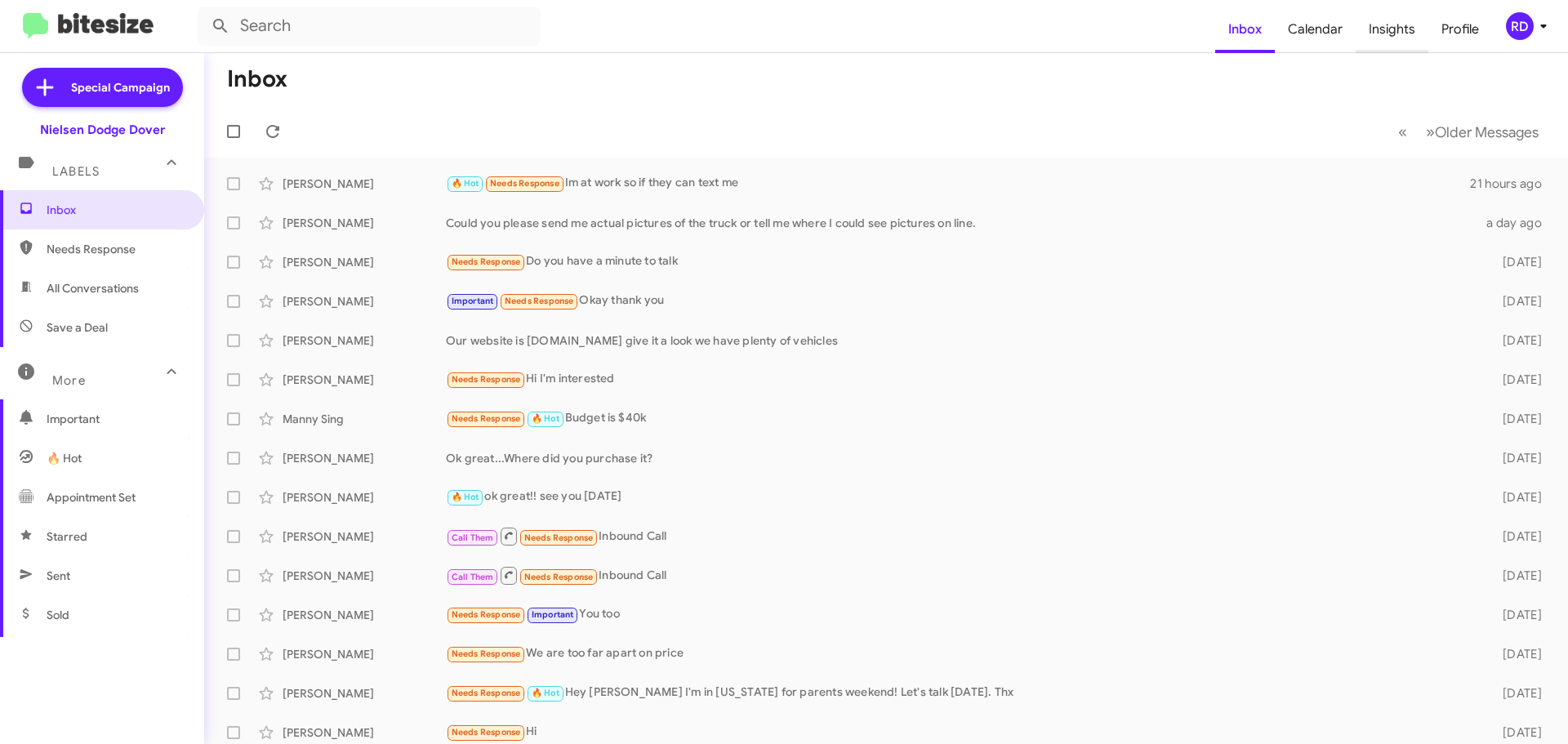
click at [1391, 31] on span "Insights" at bounding box center [1392, 30] width 73 height 48
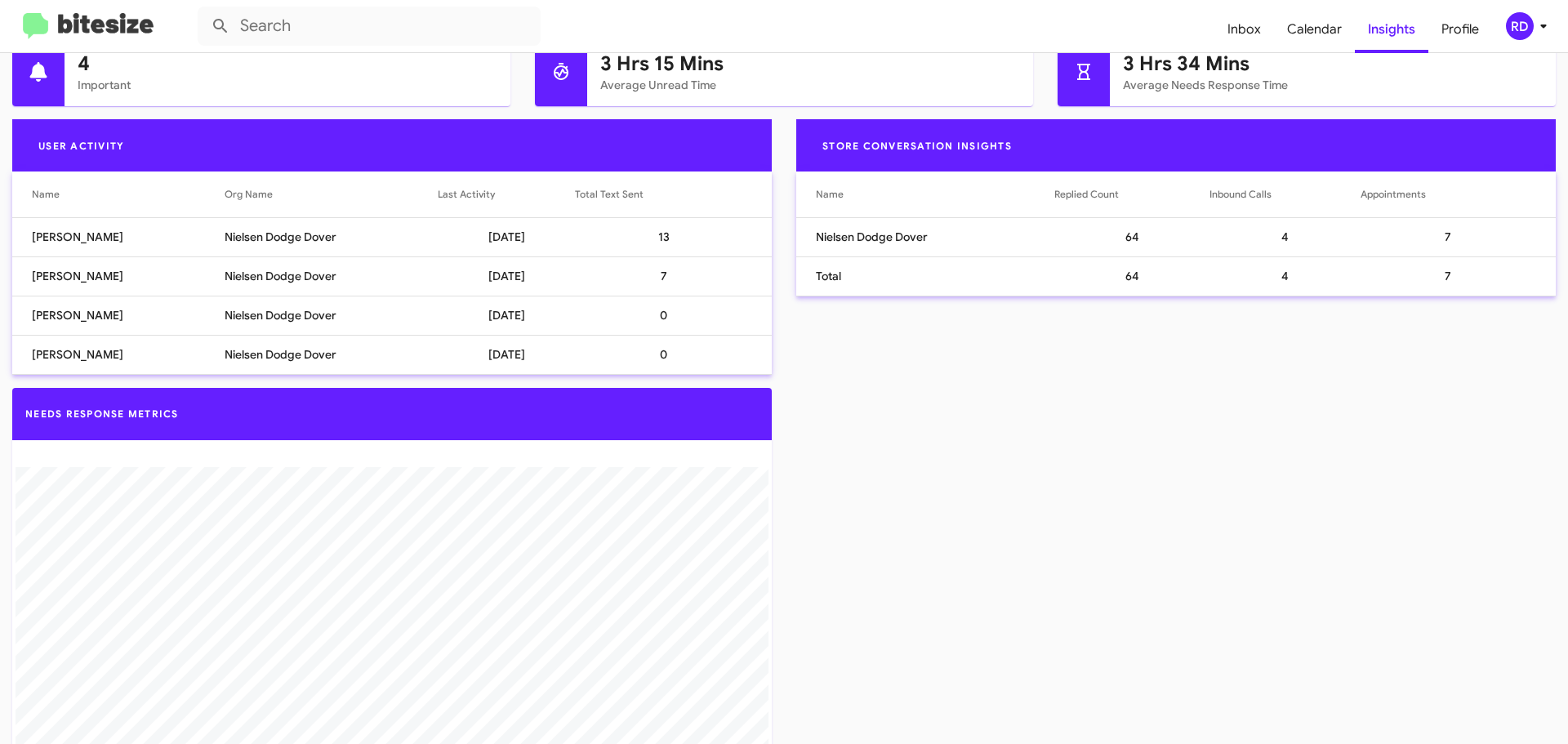
scroll to position [567, 0]
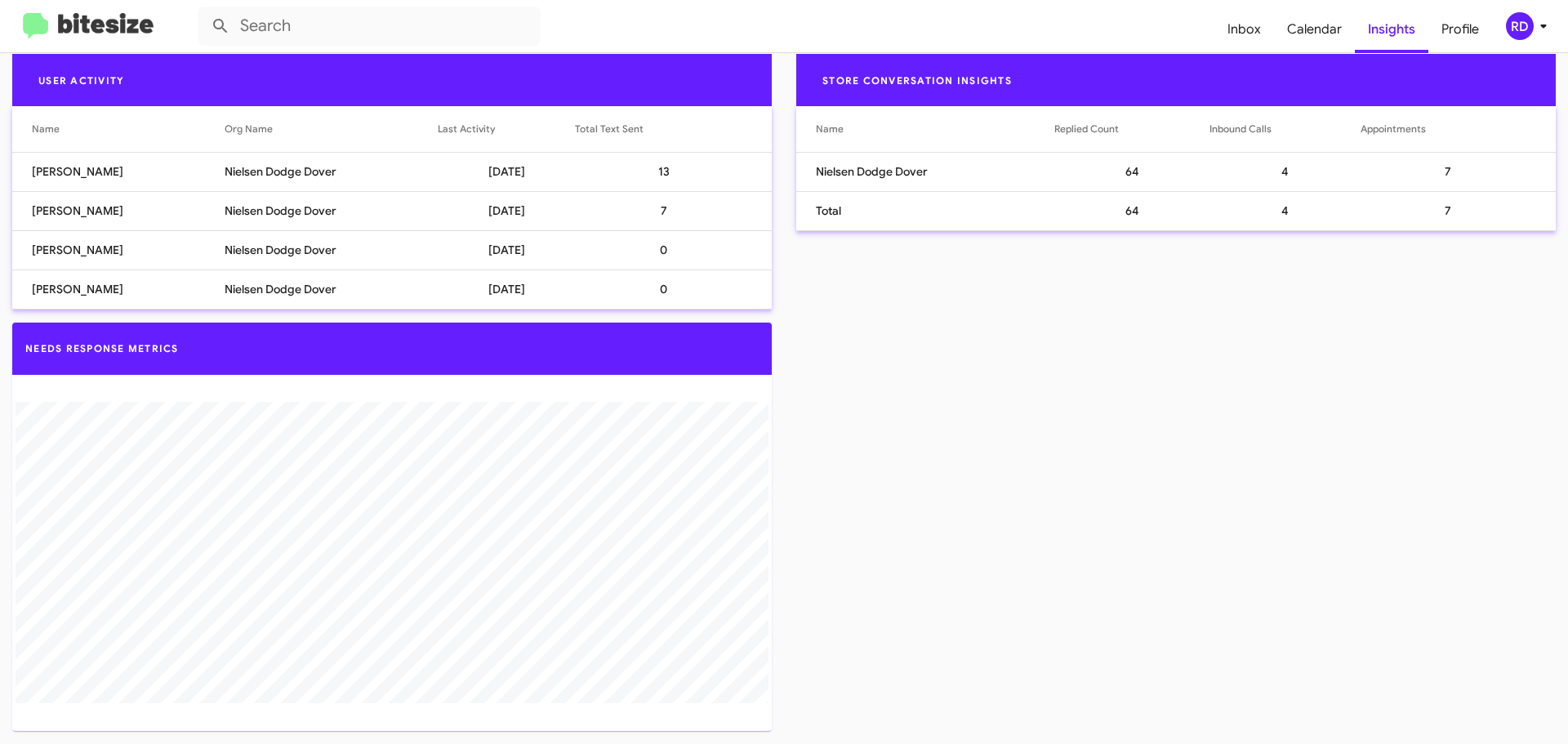
click at [252, 255] on td "Nielsen Dodge Dover" at bounding box center [331, 250] width 214 height 39
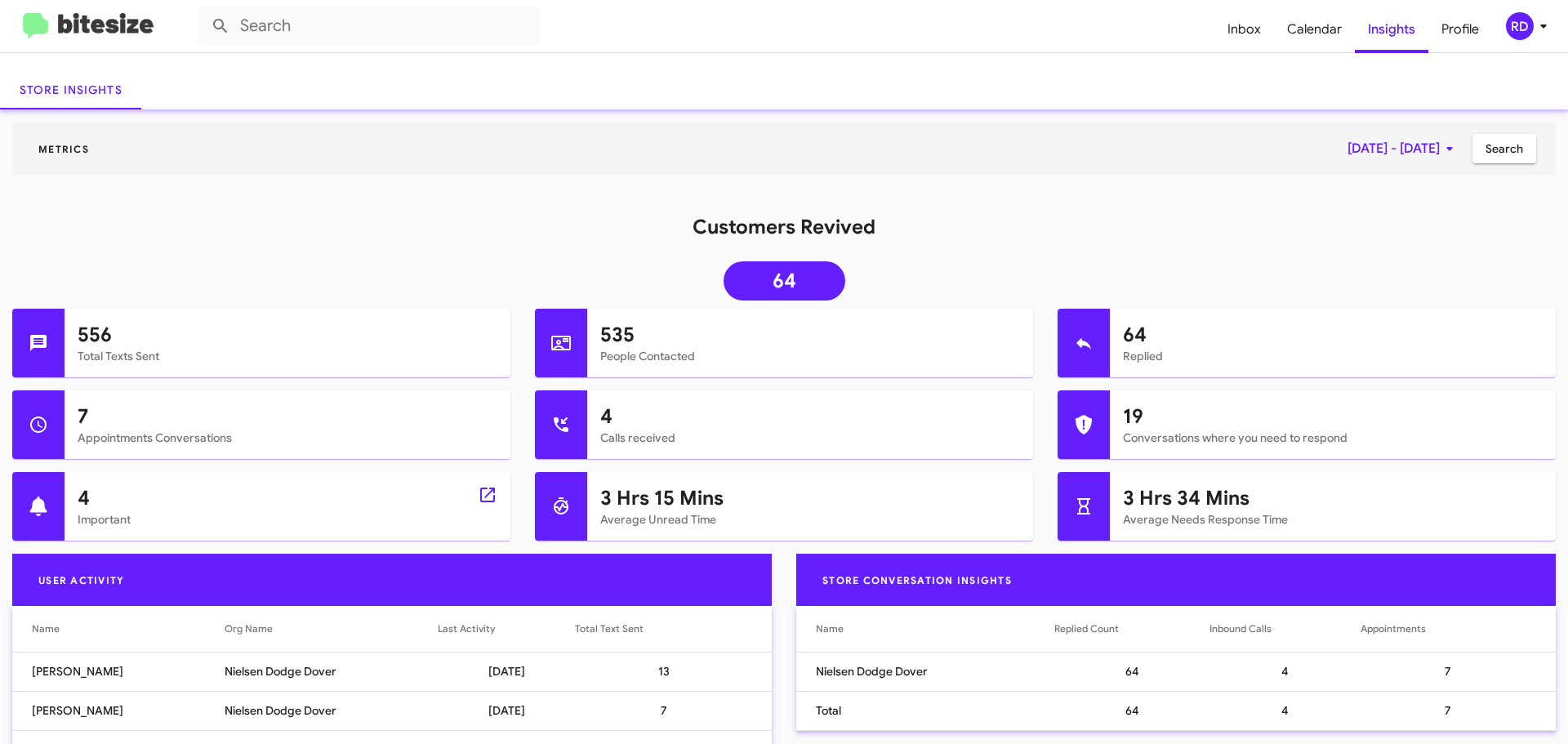
scroll to position [0, 0]
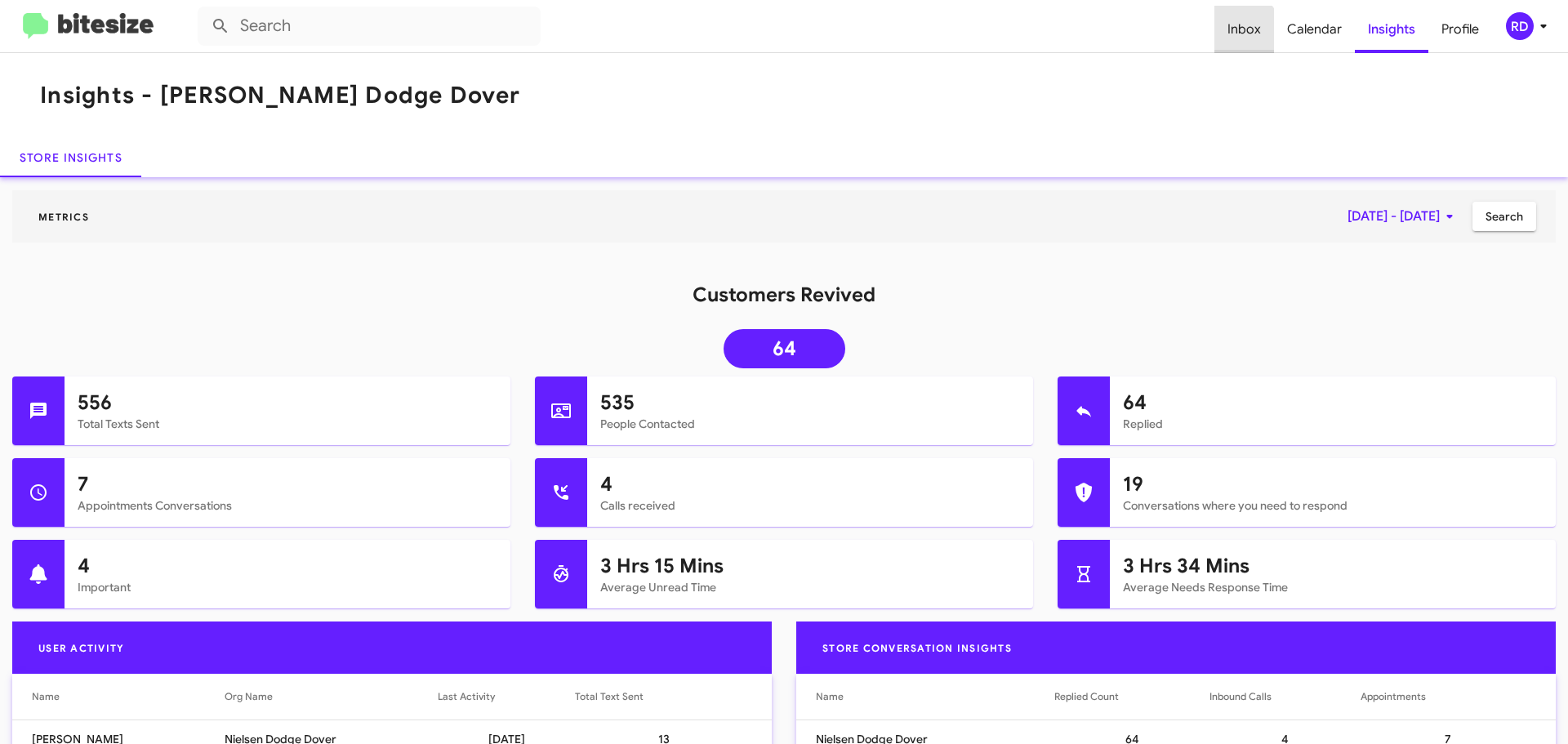
click at [1237, 35] on span "Inbox" at bounding box center [1244, 30] width 59 height 48
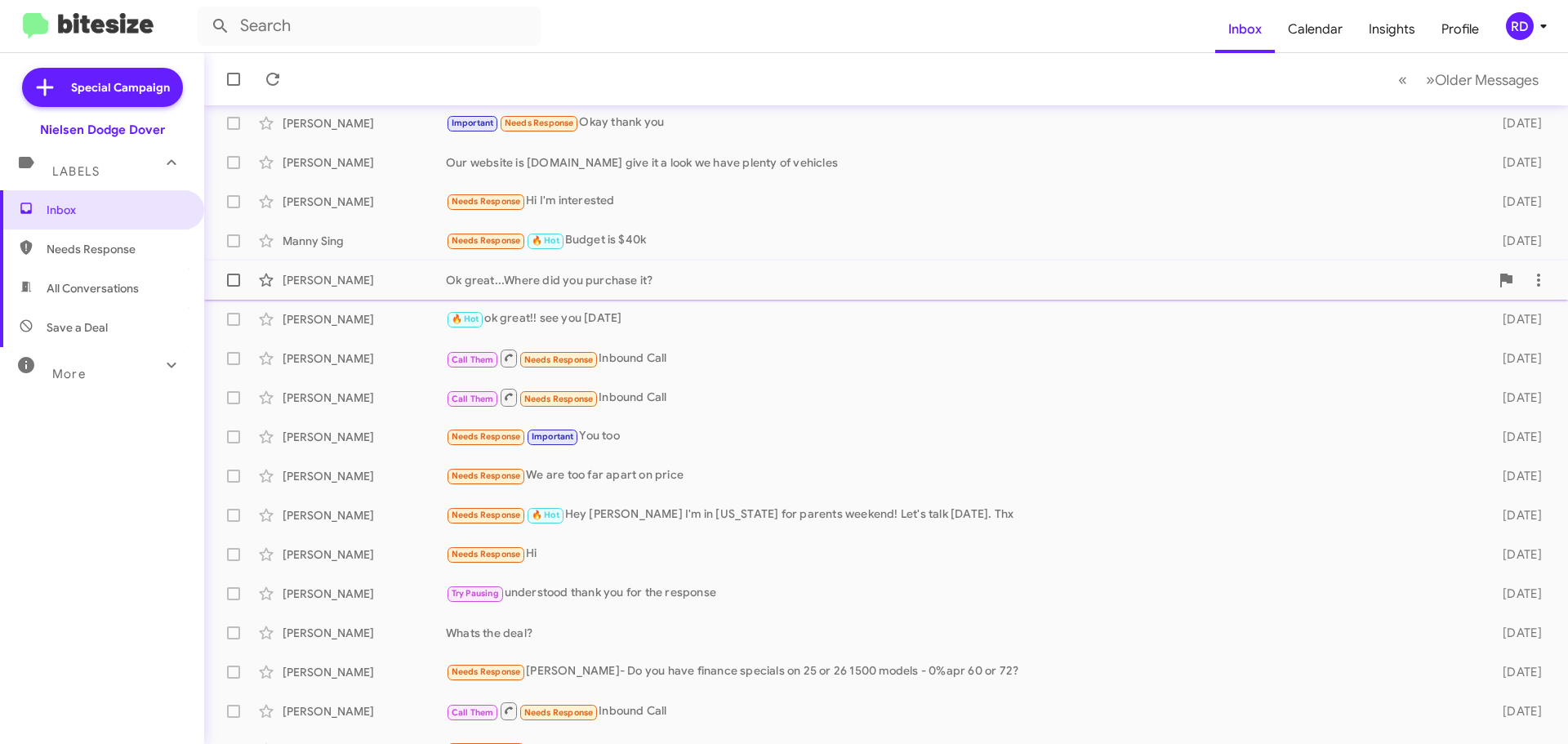
scroll to position [204, 0]
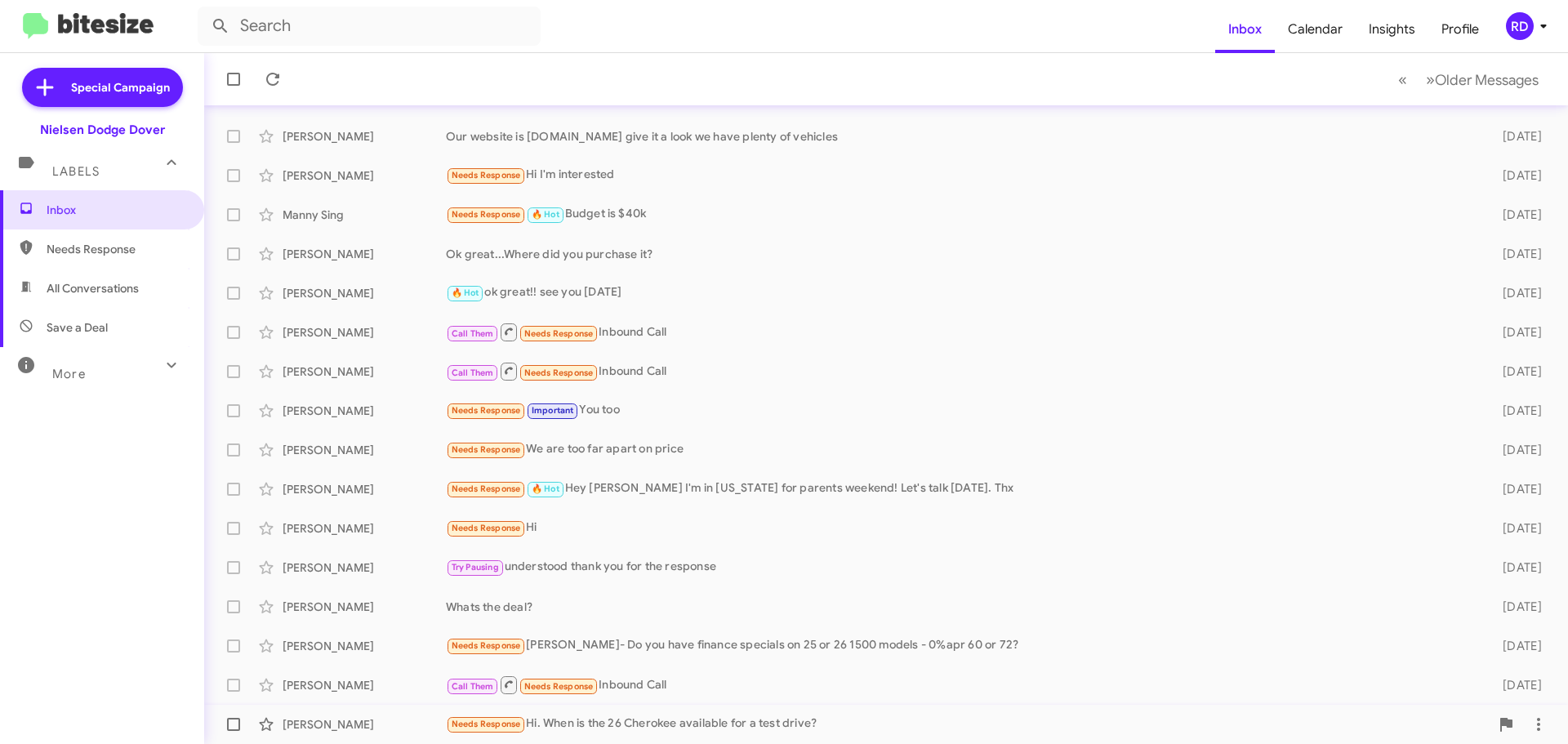
click at [337, 719] on div "[PERSON_NAME]" at bounding box center [365, 724] width 163 height 16
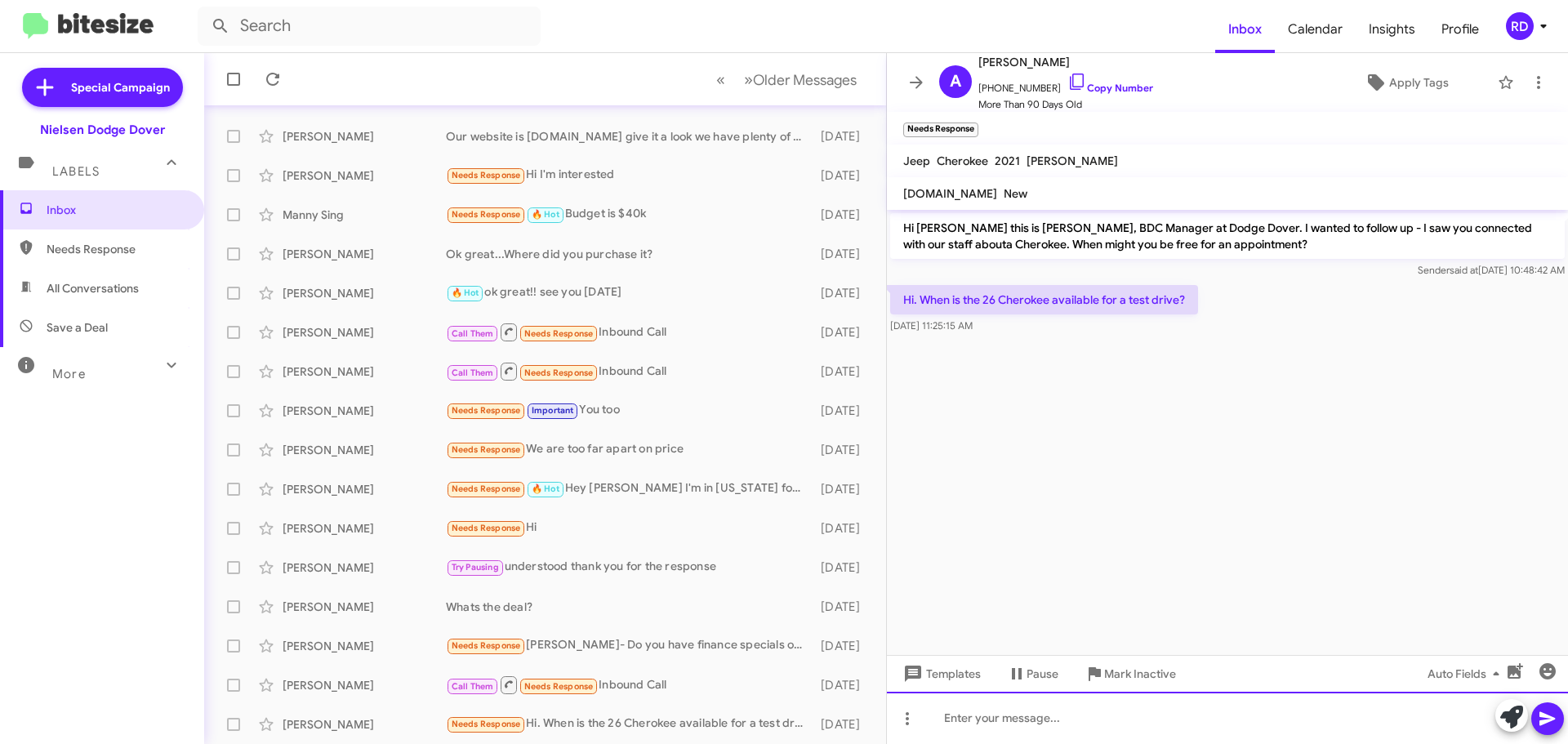
click at [993, 720] on div at bounding box center [1228, 718] width 682 height 53
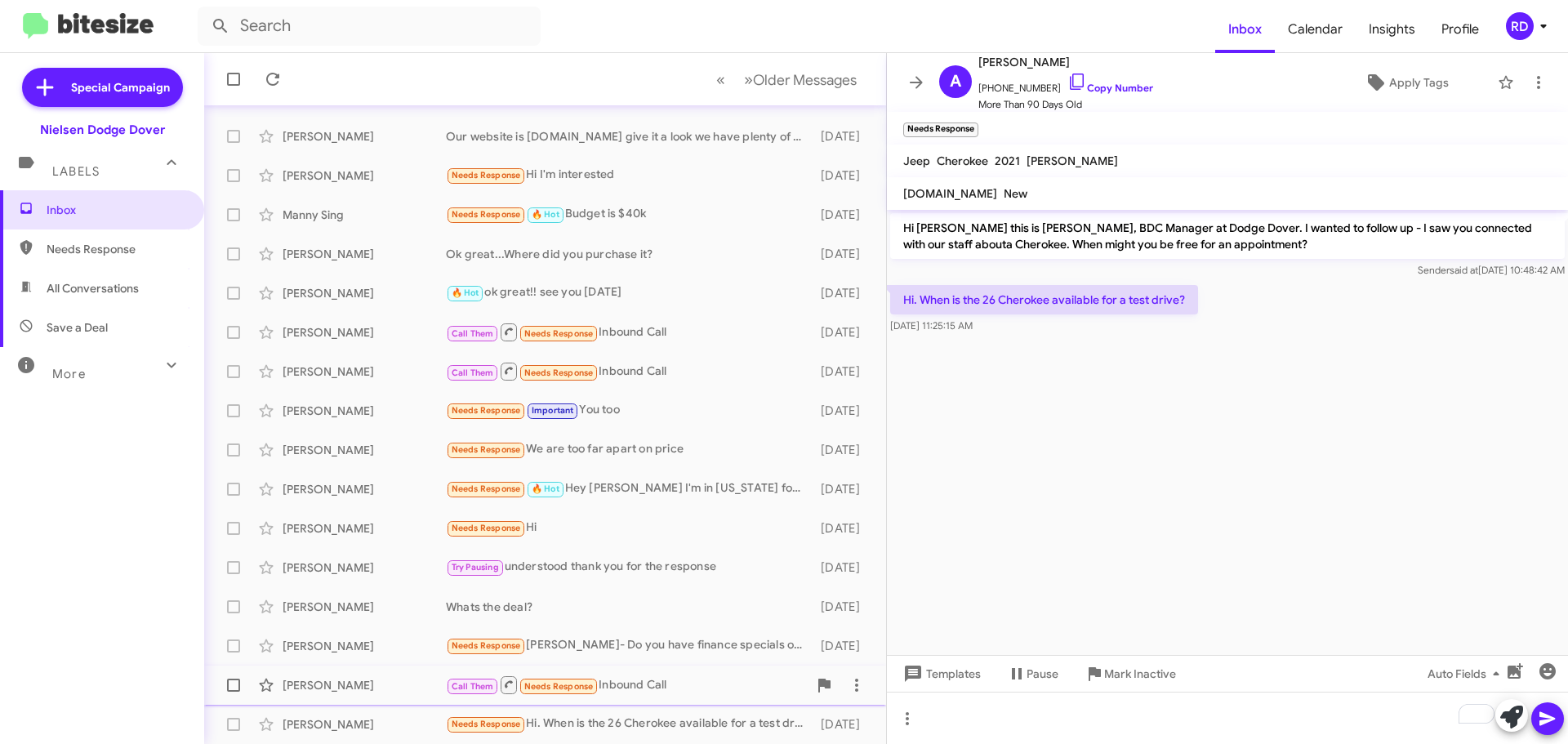
click at [346, 696] on div "[PERSON_NAME] Call Them Needs Response Inbound Call [DATE]" at bounding box center [546, 685] width 656 height 32
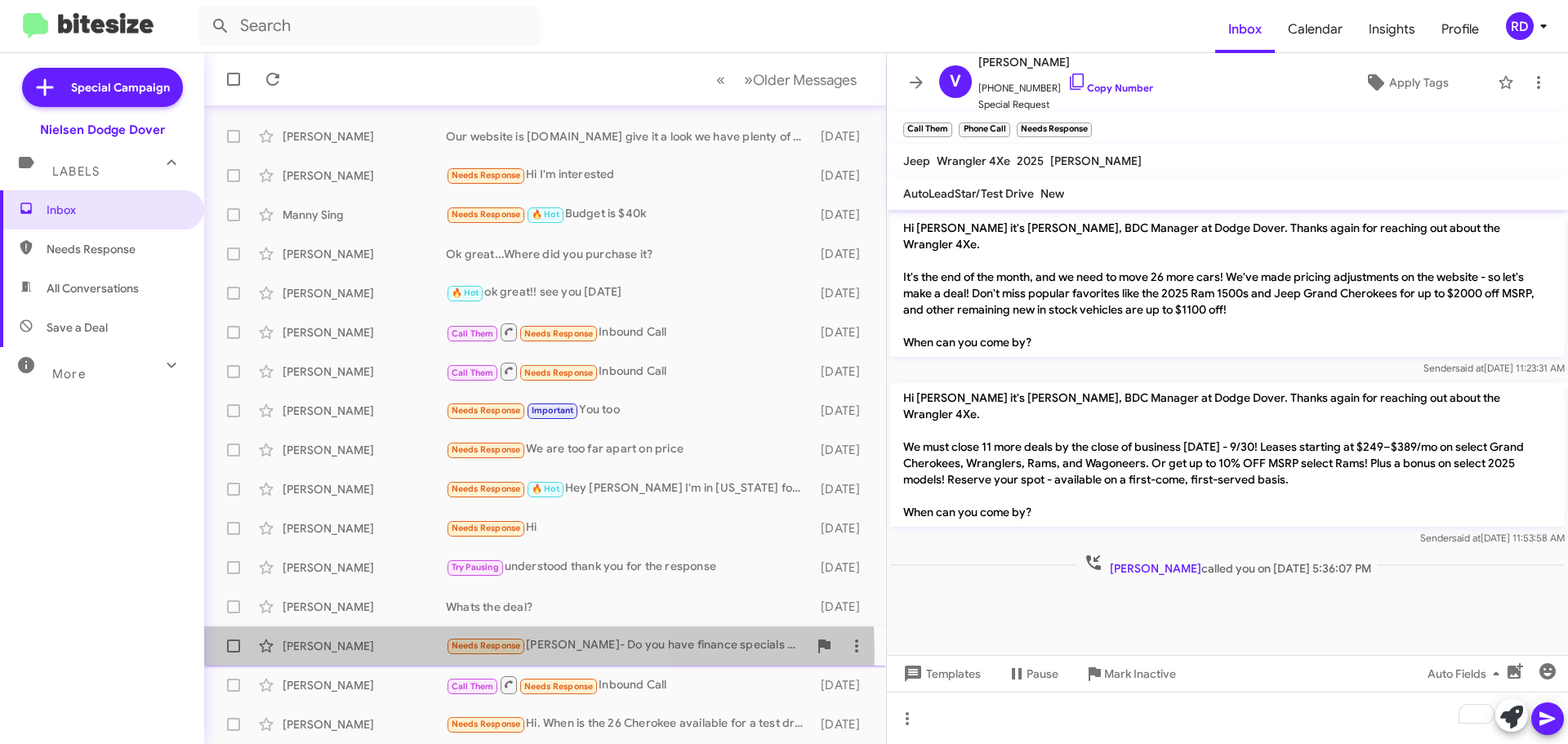
click at [356, 655] on div "[PERSON_NAME] Needs Response [PERSON_NAME]- Do you have finance specials on 25 …" at bounding box center [546, 645] width 656 height 32
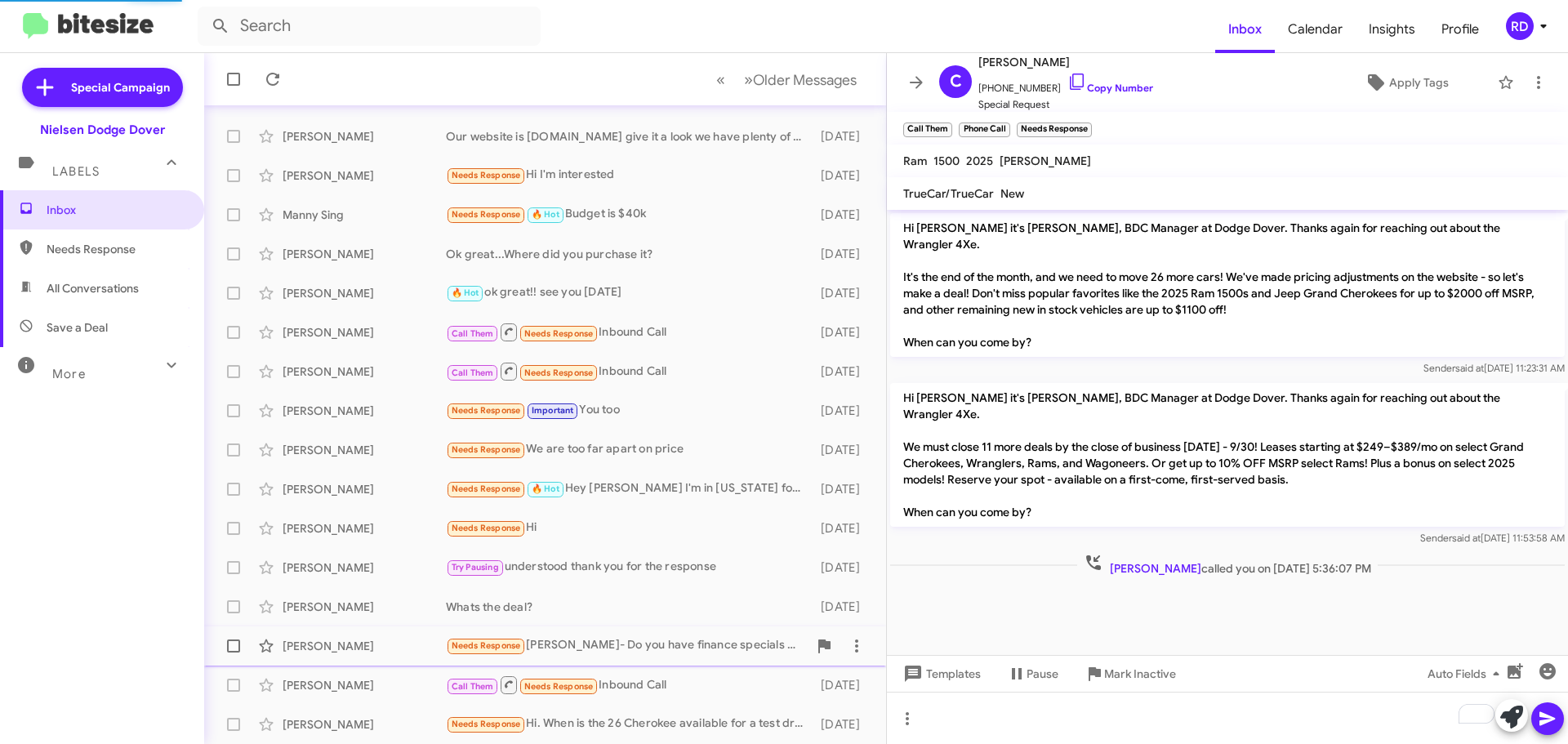
scroll to position [82, 0]
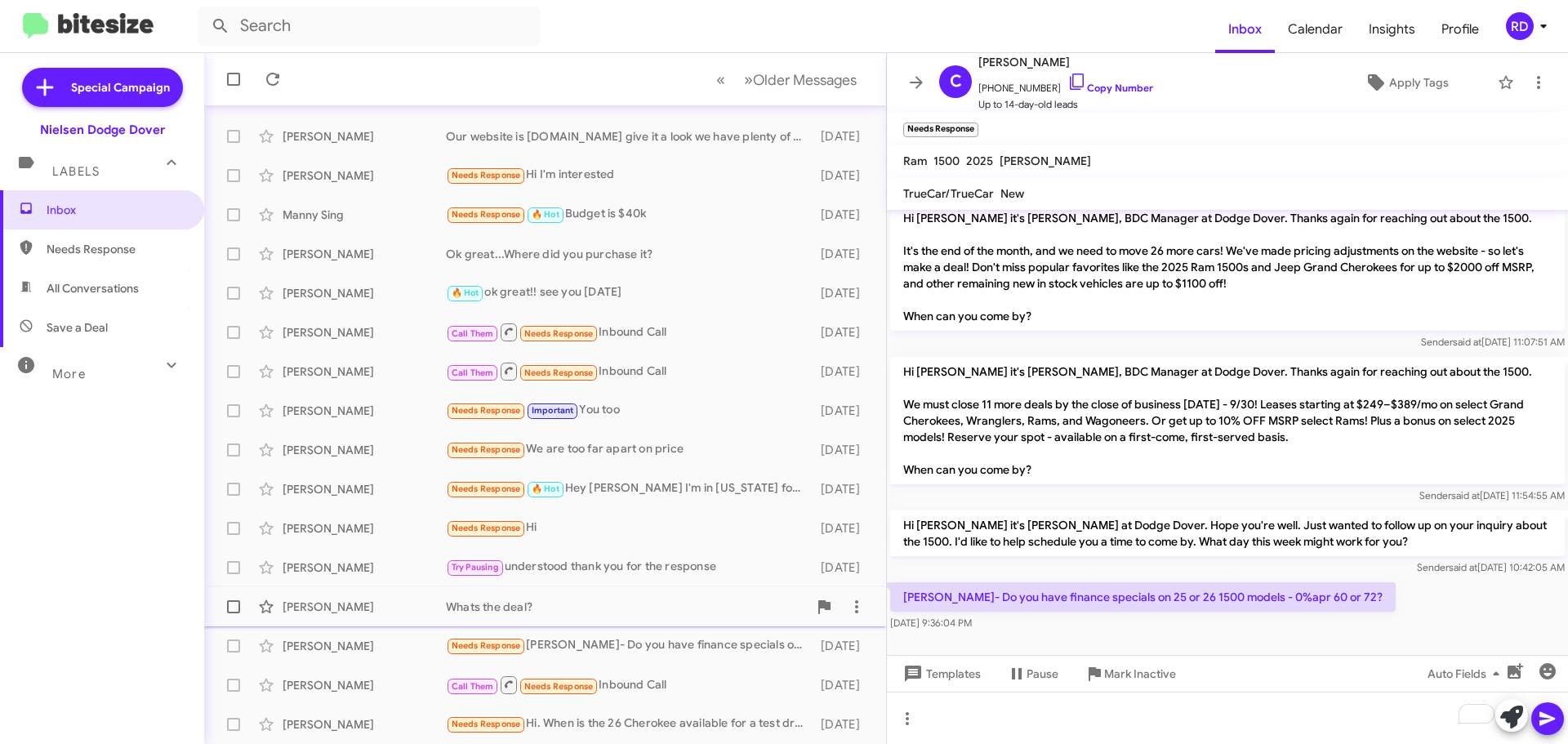
click at [361, 606] on div "[PERSON_NAME]" at bounding box center [365, 606] width 163 height 16
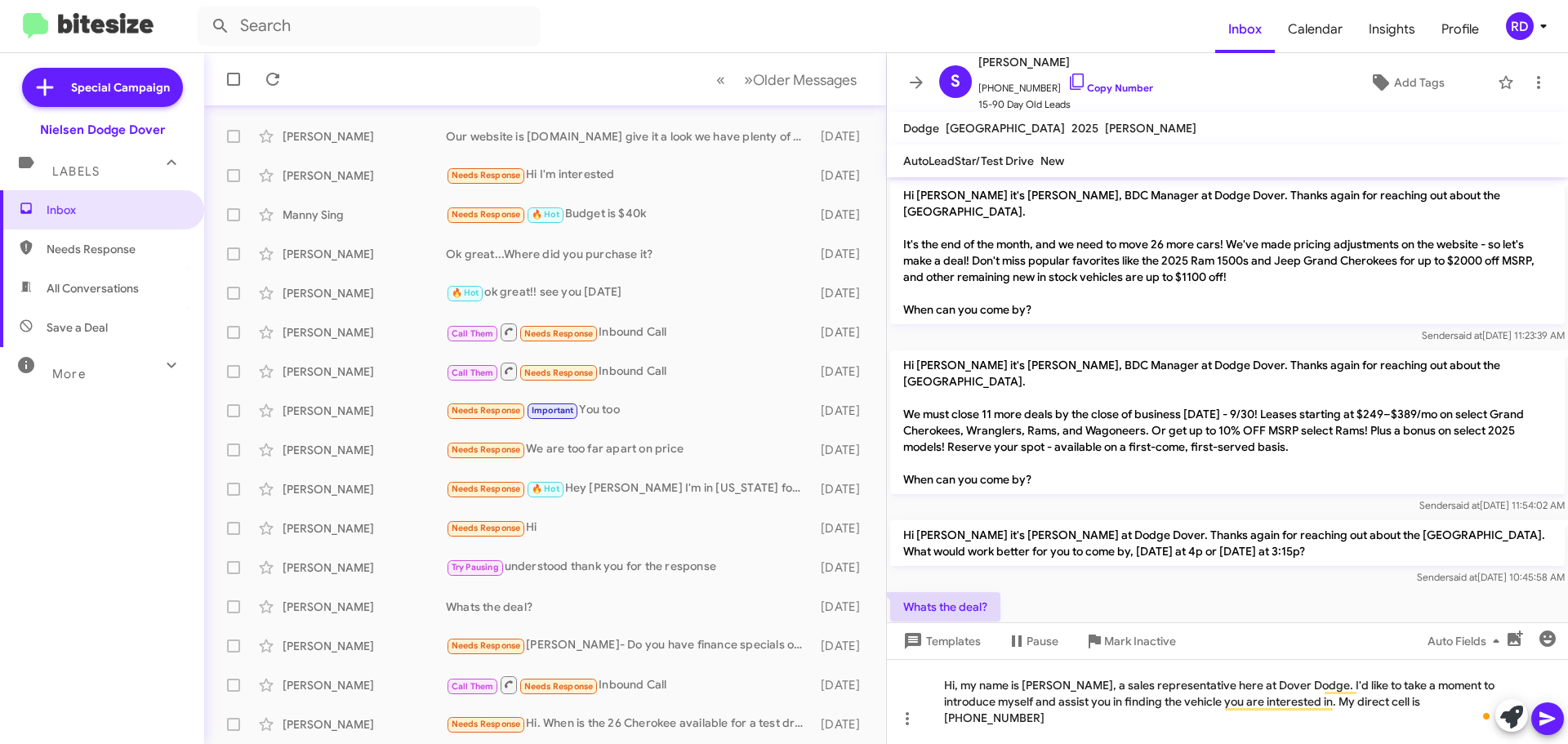
click at [1553, 721] on icon at bounding box center [1548, 718] width 20 height 20
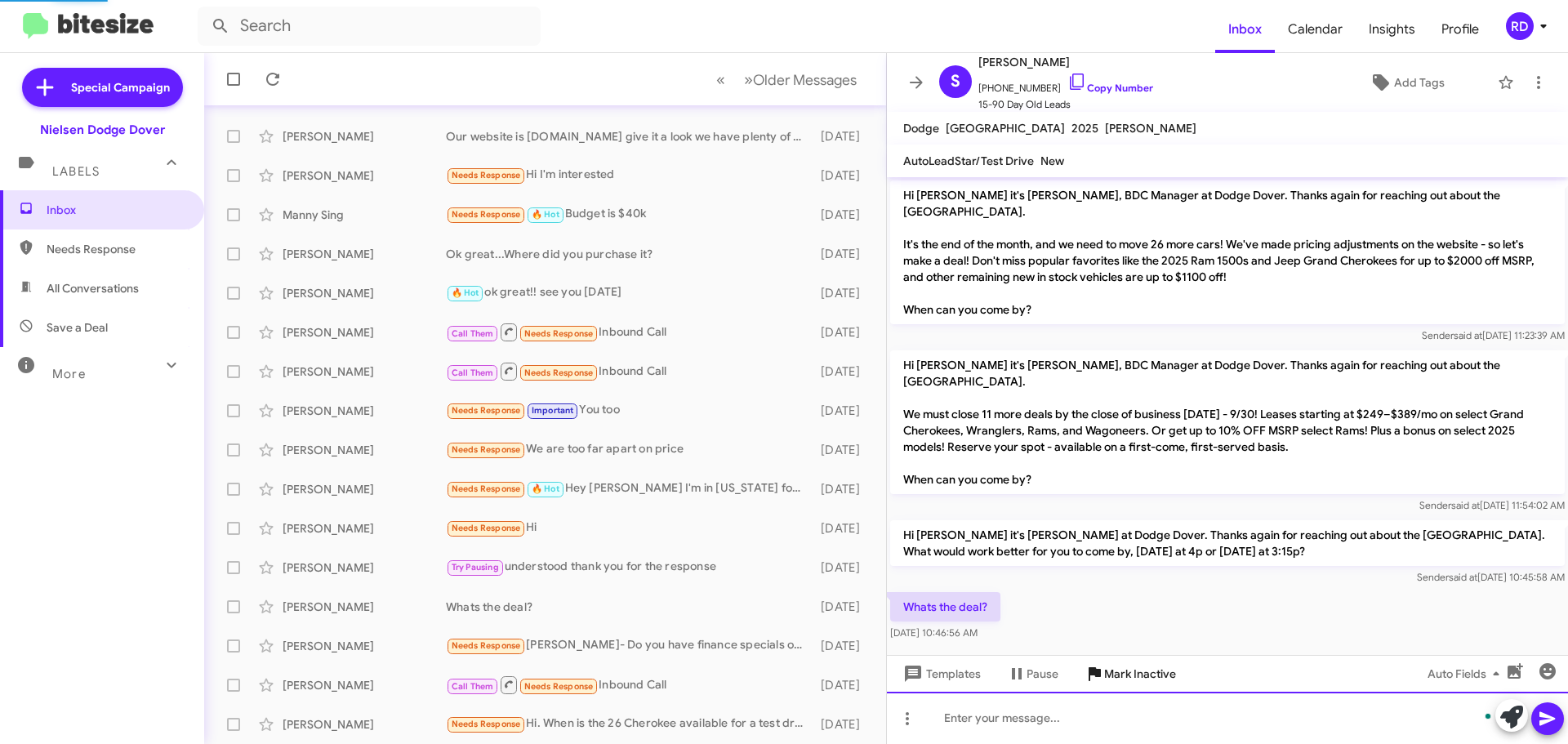
scroll to position [49, 0]
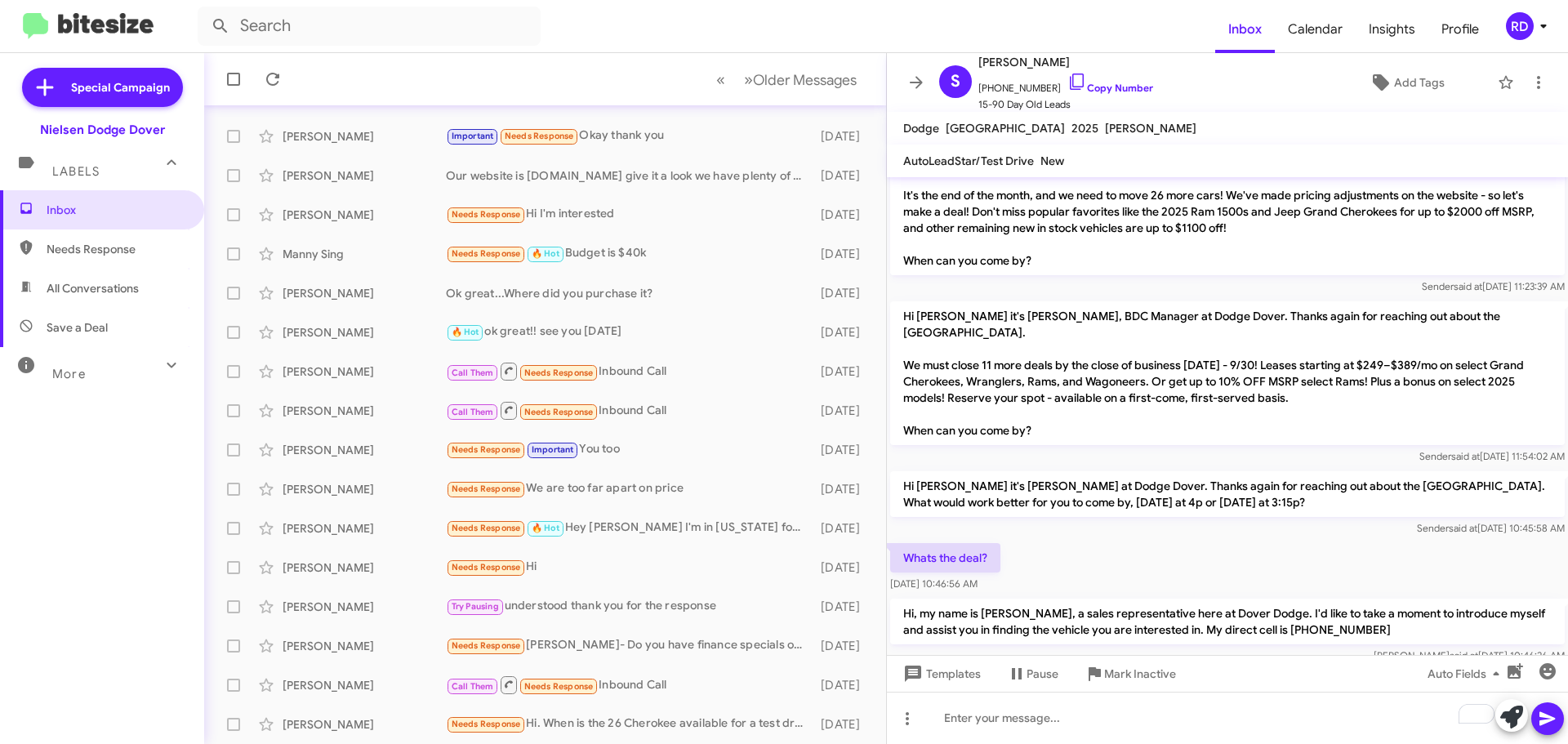
drag, startPoint x: 1386, startPoint y: 599, endPoint x: 1209, endPoint y: 597, distance: 177.0
click at [1209, 598] on p "Hi, my name is [PERSON_NAME], a sales representative here at Dover Dodge. I'd l…" at bounding box center [1228, 621] width 675 height 46
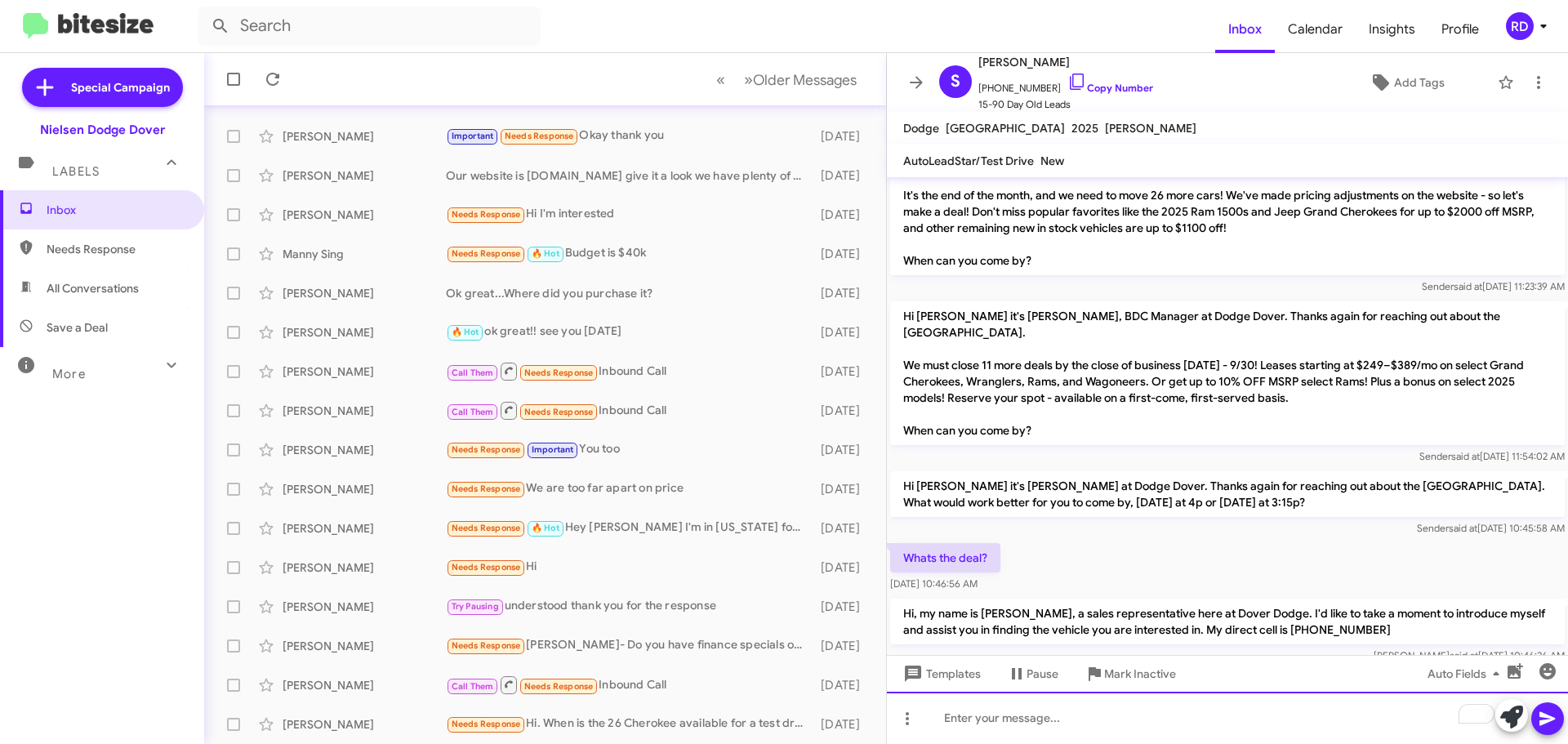
drag, startPoint x: 1209, startPoint y: 597, endPoint x: 1151, endPoint y: 719, distance: 135.1
click at [1151, 719] on div "To enrich screen reader interactions, please activate Accessibility in Grammarl…" at bounding box center [1228, 718] width 682 height 53
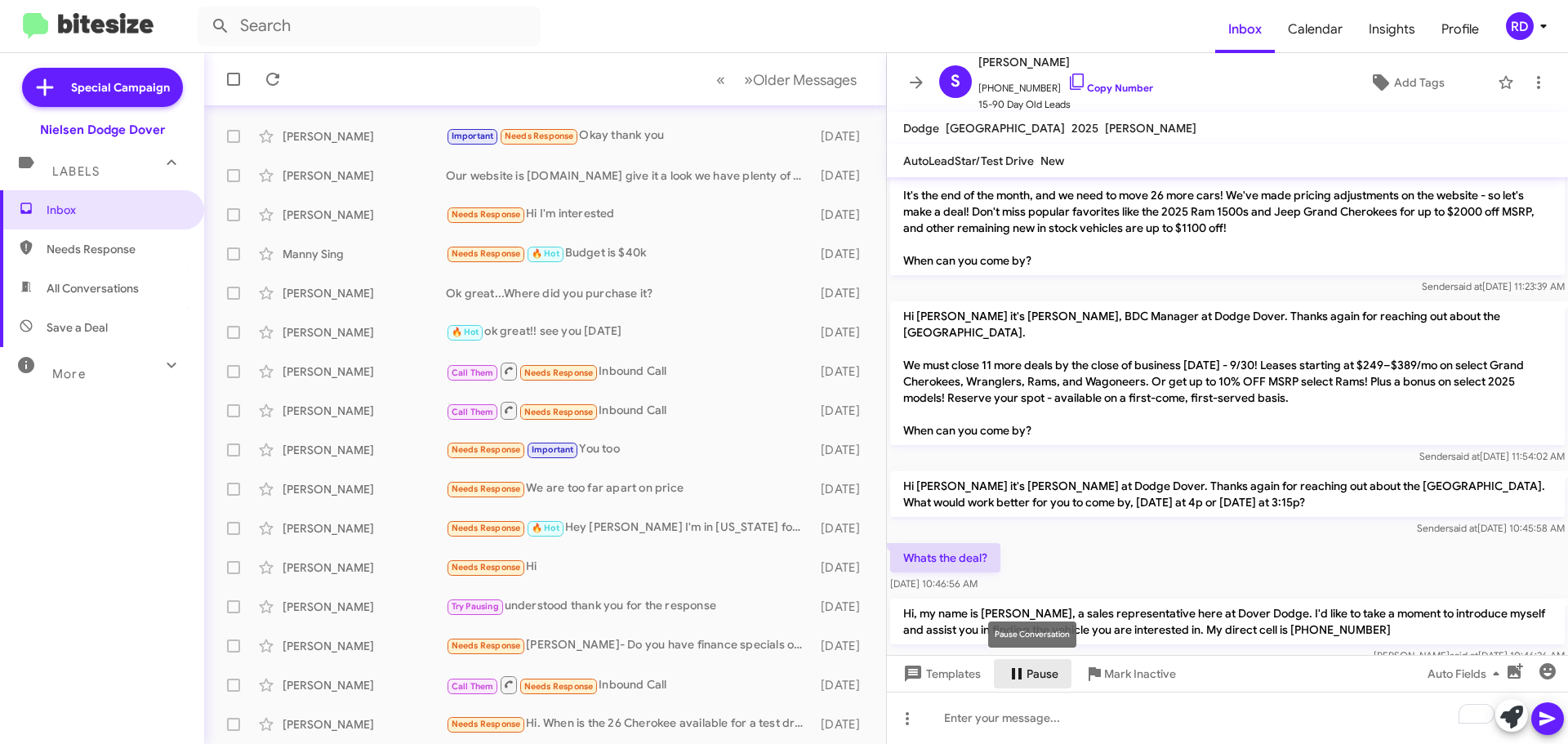
click at [1032, 671] on span "Pause" at bounding box center [1042, 674] width 31 height 30
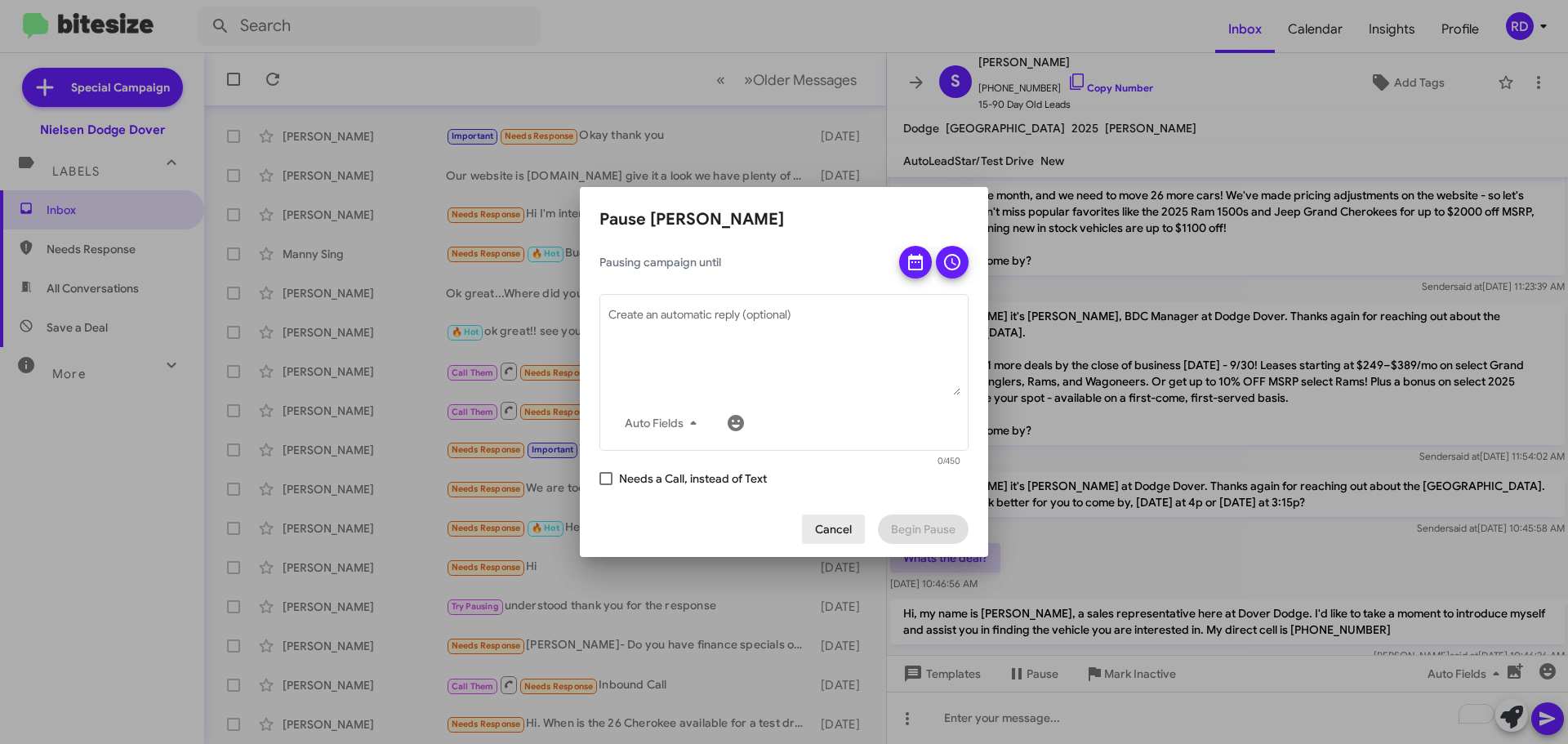
click at [834, 525] on span "Cancel" at bounding box center [833, 528] width 37 height 30
